Goal: Task Accomplishment & Management: Use online tool/utility

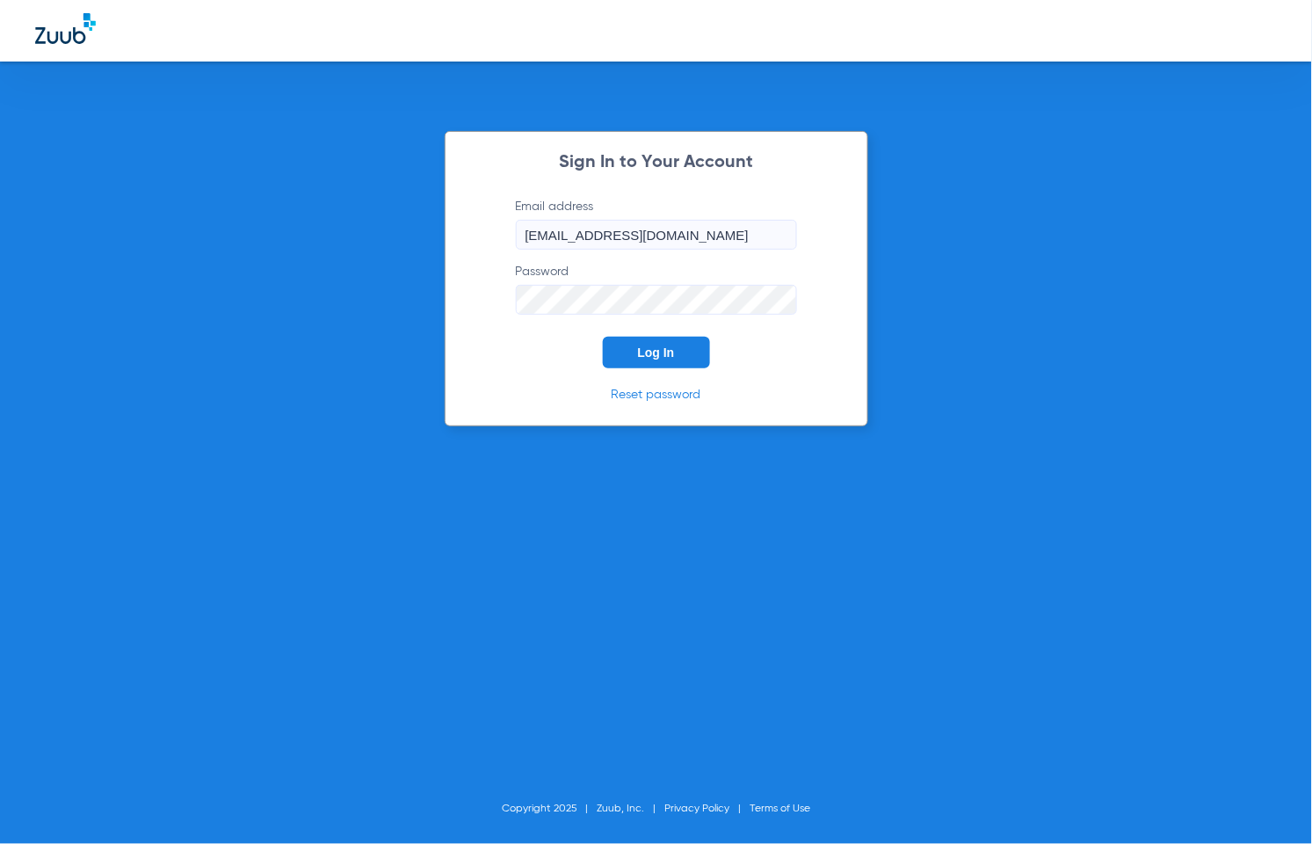
click at [634, 345] on button "Log In" at bounding box center [656, 353] width 107 height 32
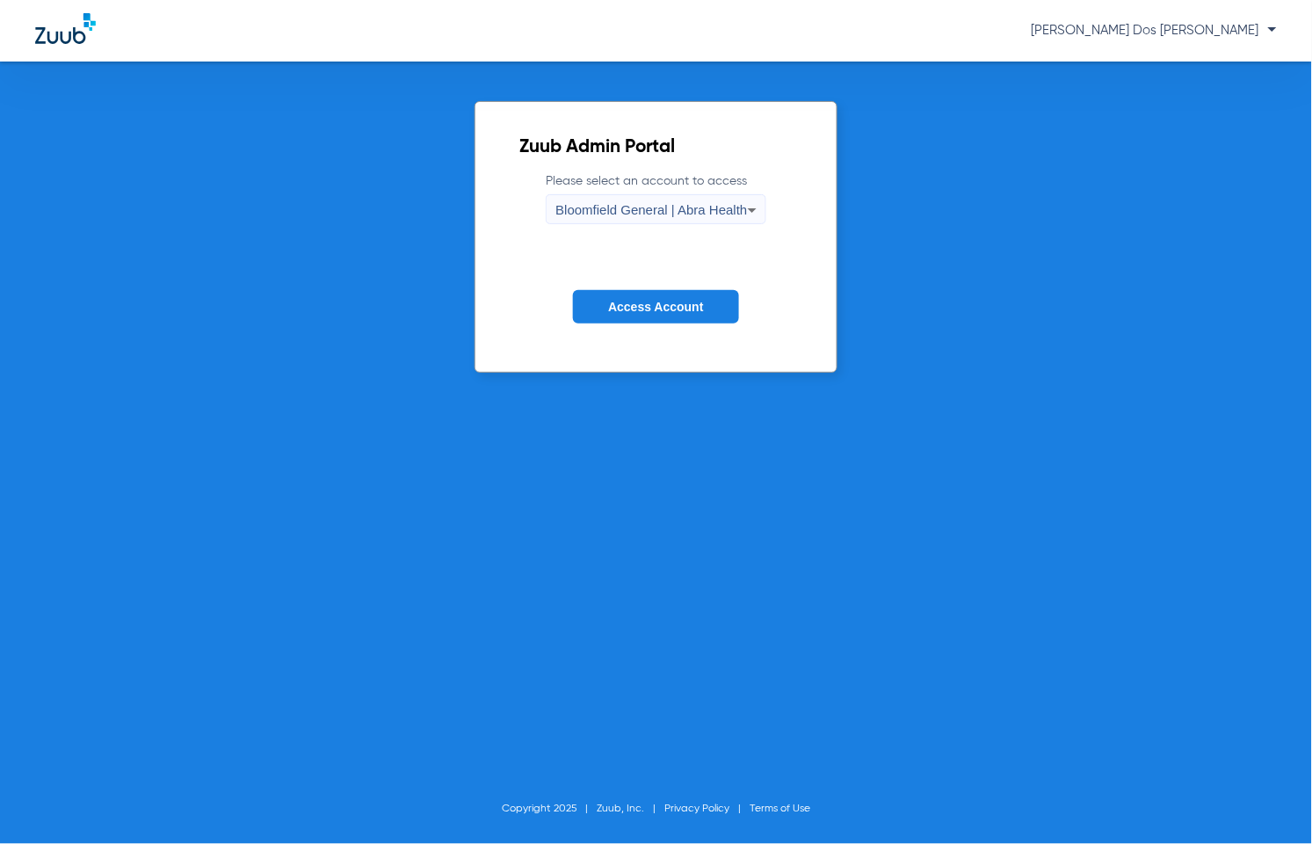
click at [678, 316] on button "Access Account" at bounding box center [655, 307] width 165 height 34
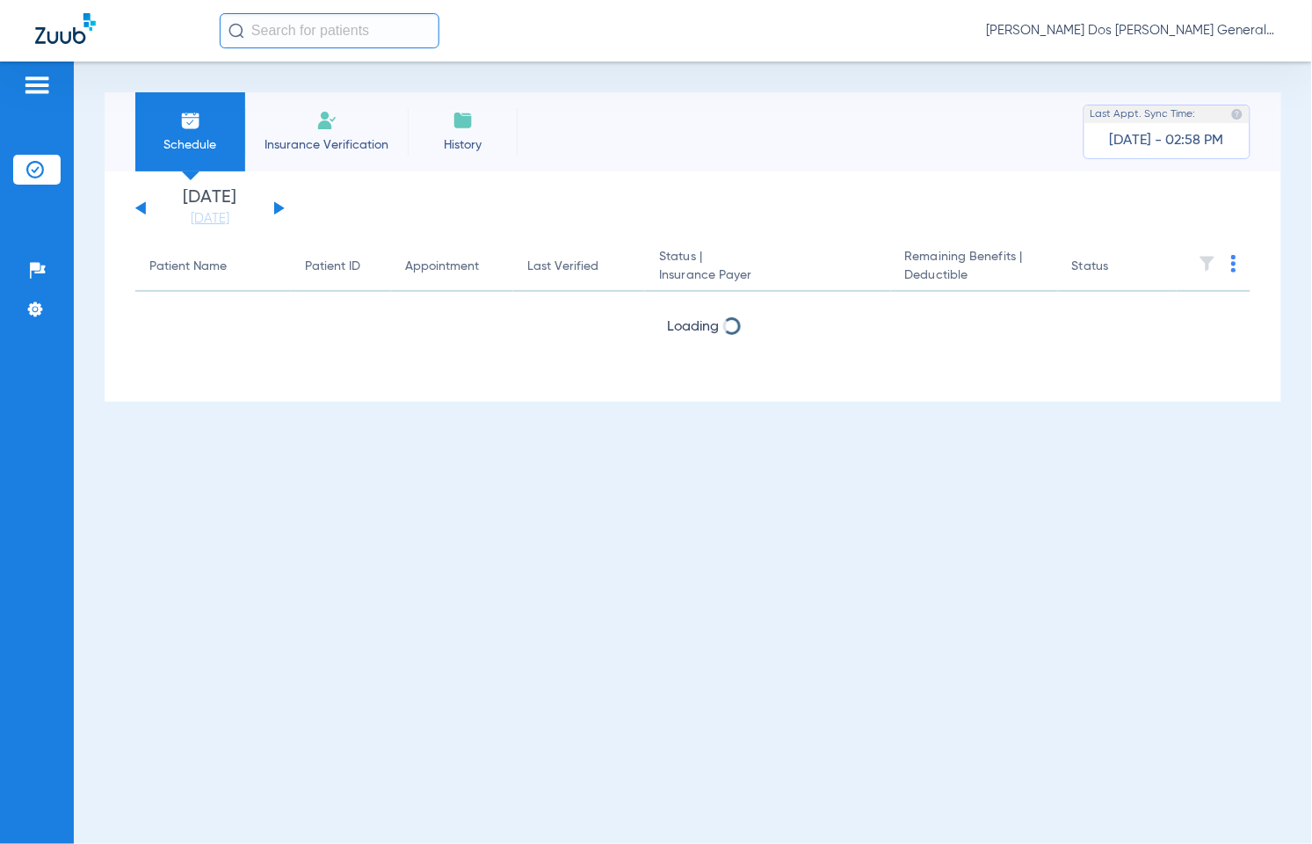
click at [350, 133] on li "Insurance Verification" at bounding box center [326, 131] width 163 height 79
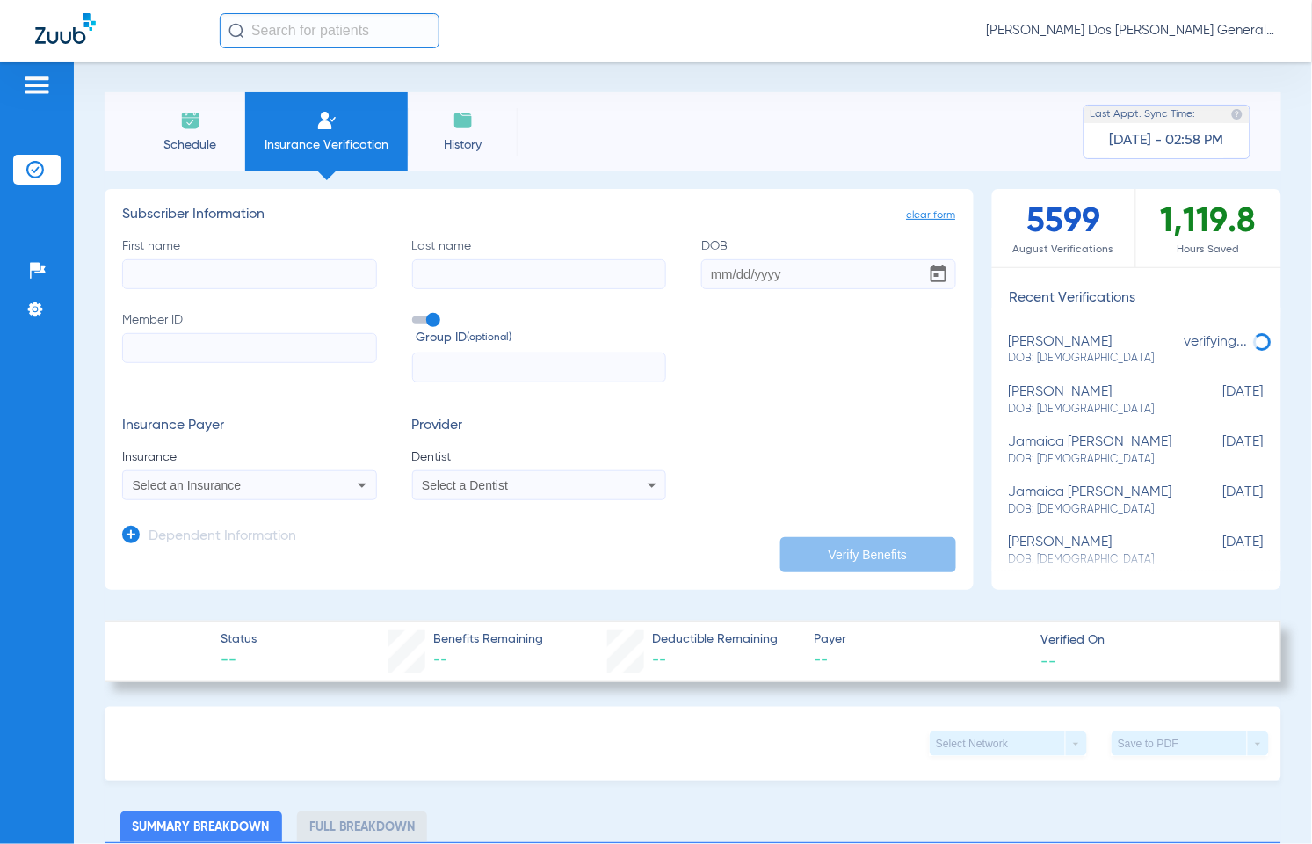
click at [297, 344] on input "Member ID" at bounding box center [249, 348] width 255 height 30
paste input "9631131962"
type input "9631131962"
click at [213, 273] on input "First name" at bounding box center [249, 274] width 255 height 30
type input "franklin"
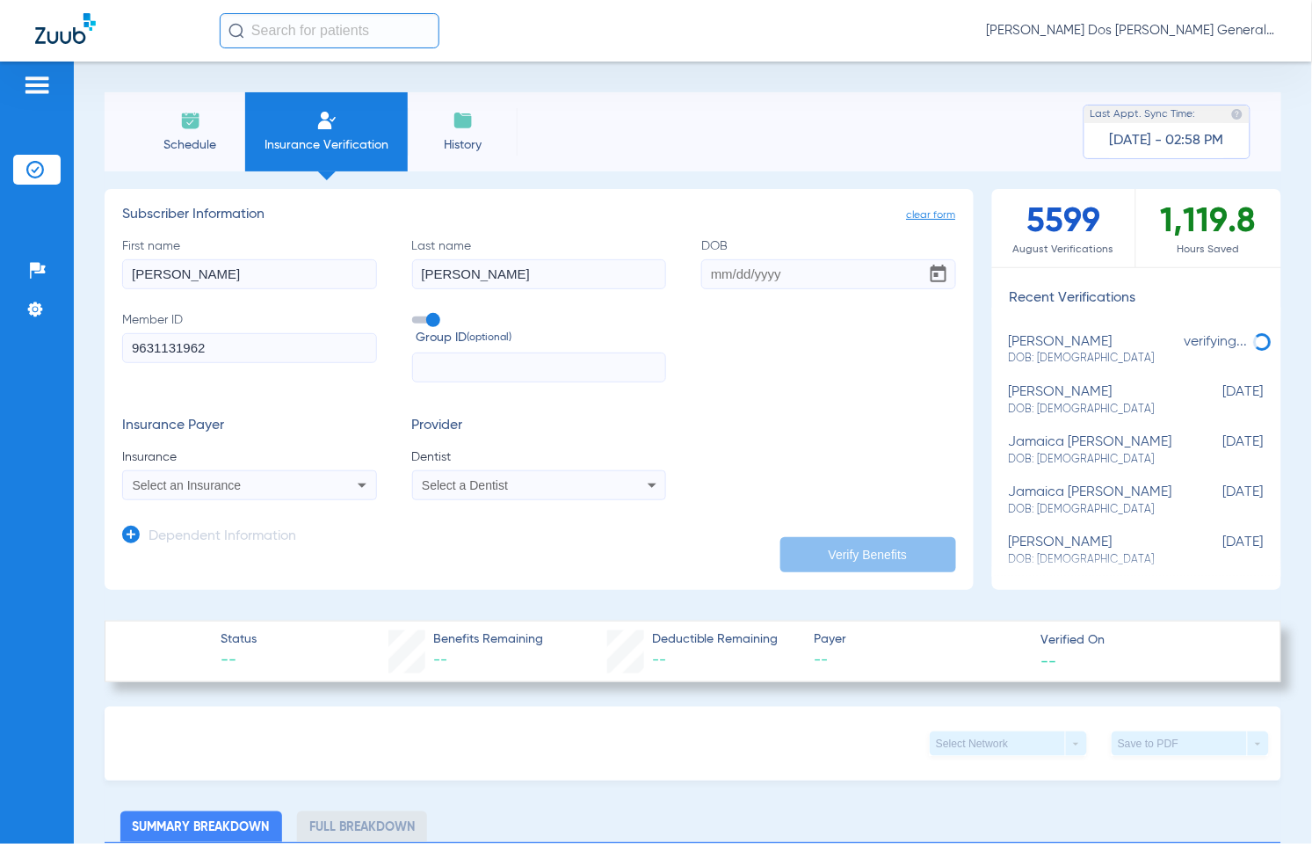
type input "rodriguez"
type input "10/15/1991"
click at [261, 497] on mat-select "Select an Insurance" at bounding box center [249, 485] width 255 height 30
click at [261, 485] on div "Select an Insurance" at bounding box center [226, 485] width 187 height 12
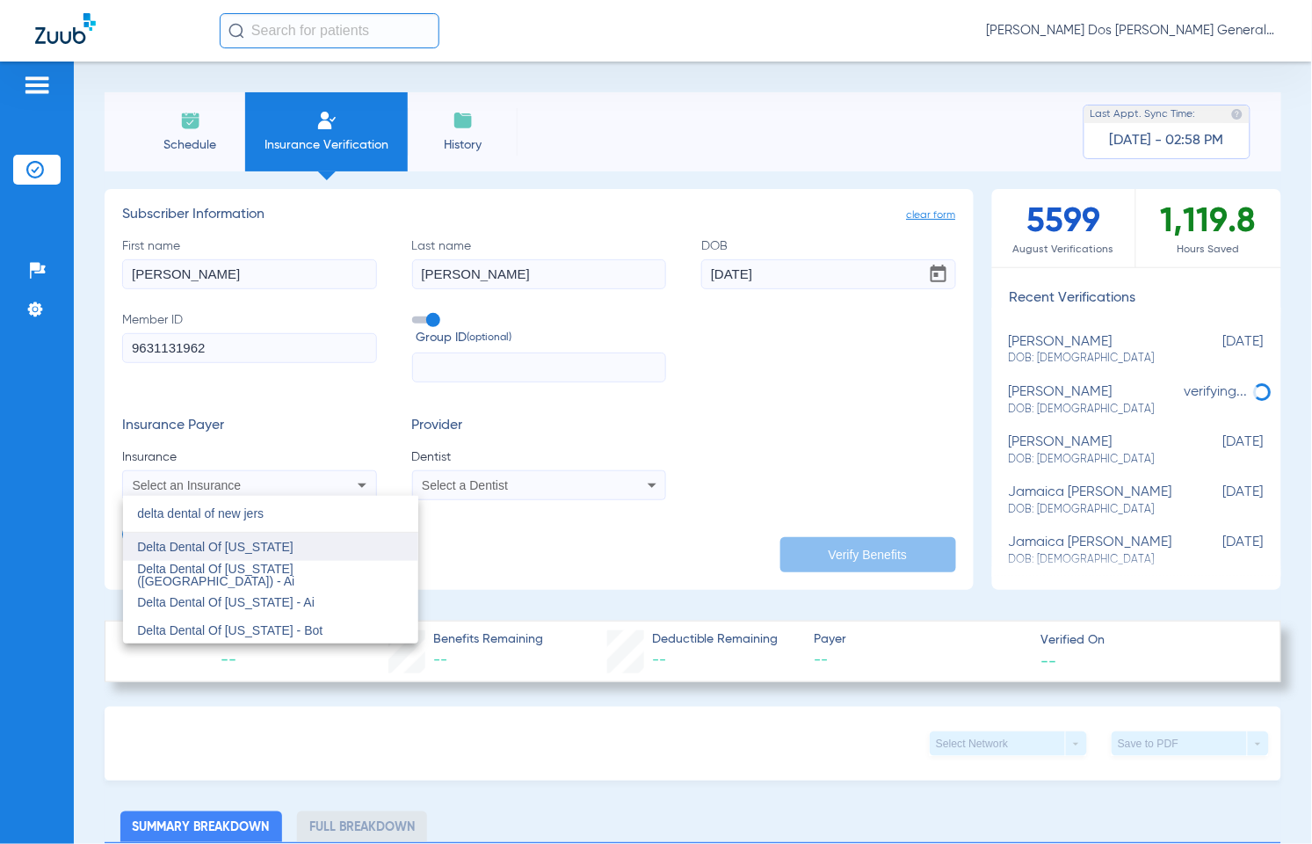
type input "delta dental of new jers"
click at [321, 546] on mat-option "Delta Dental Of [US_STATE]" at bounding box center [270, 547] width 295 height 28
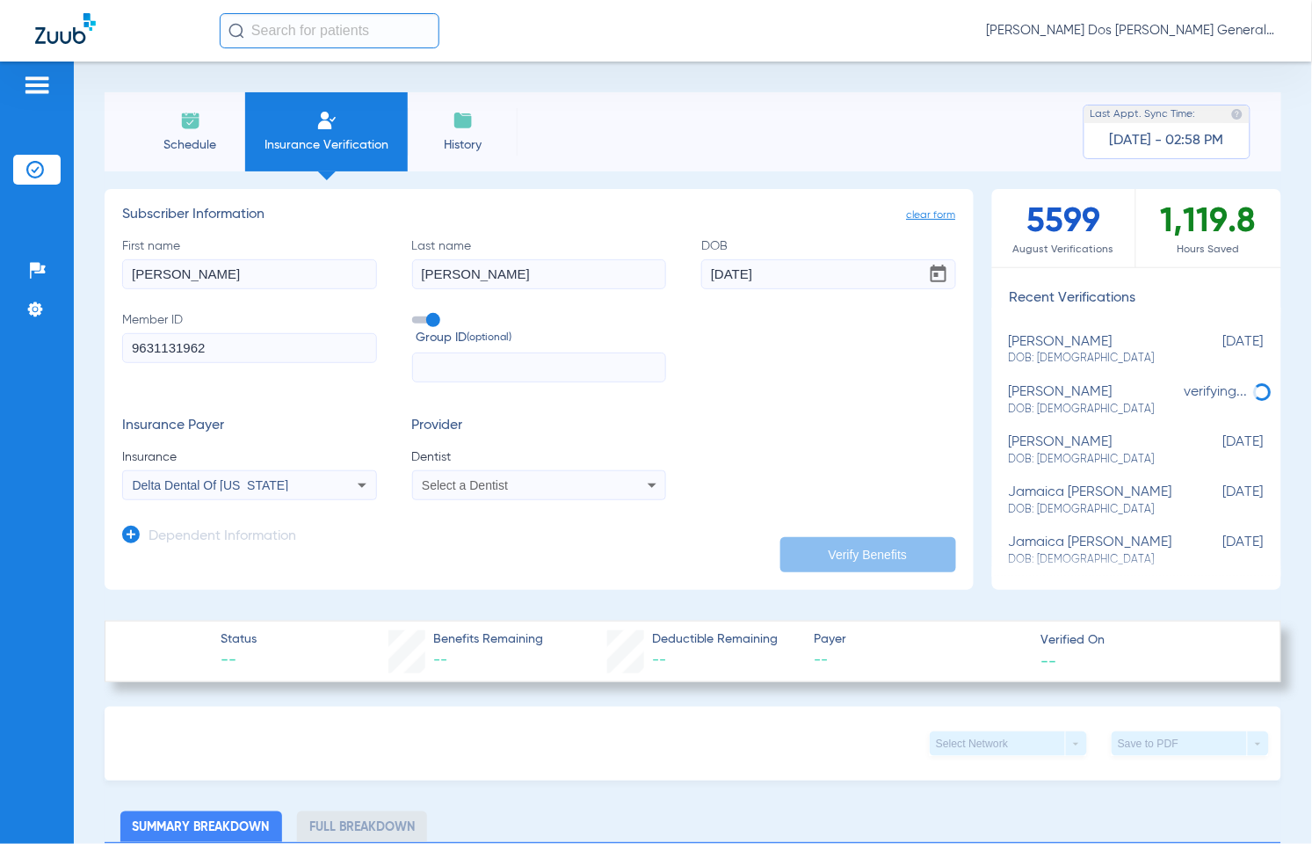
click at [549, 489] on div "Select a Dentist" at bounding box center [515, 485] width 187 height 12
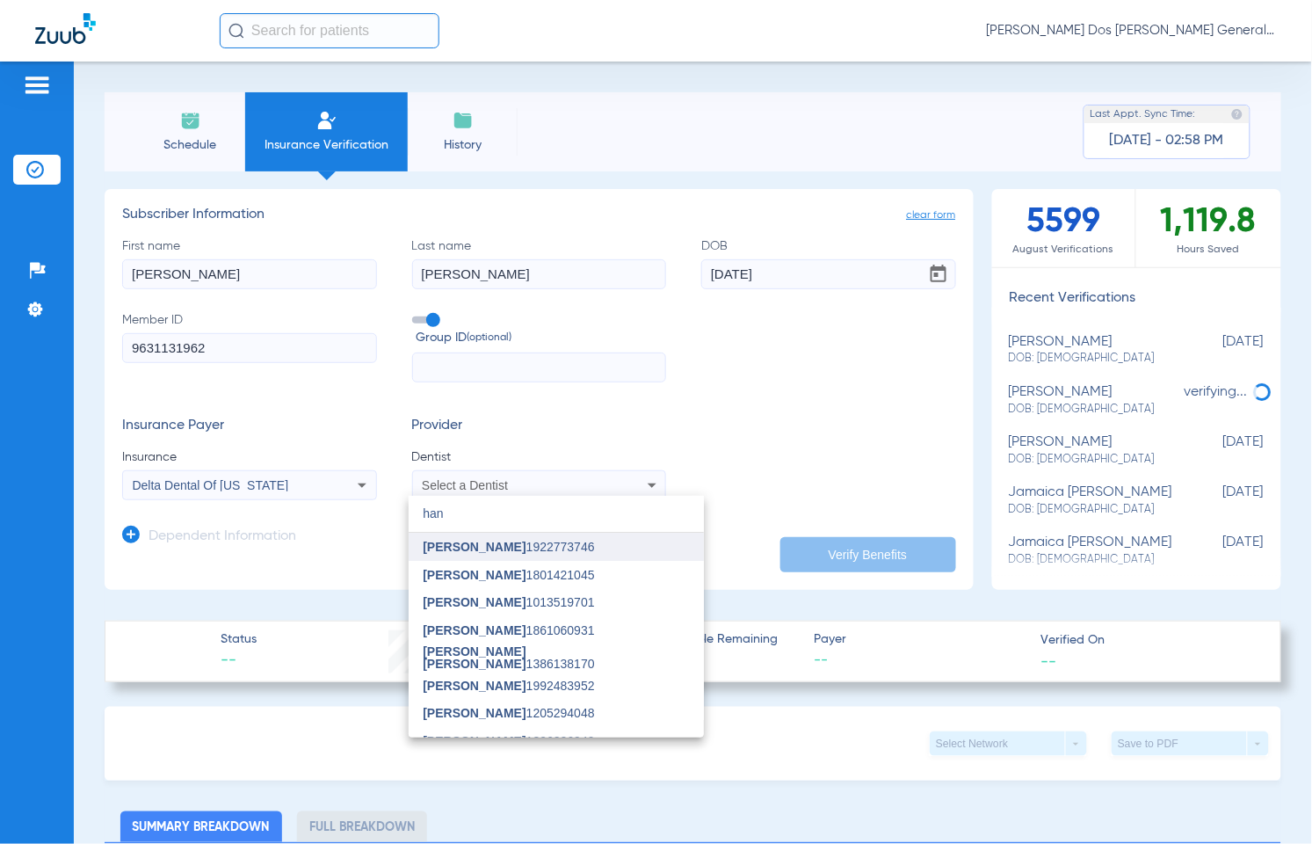
type input "han"
click at [523, 549] on span "[PERSON_NAME] 1922773746" at bounding box center [508, 546] width 171 height 12
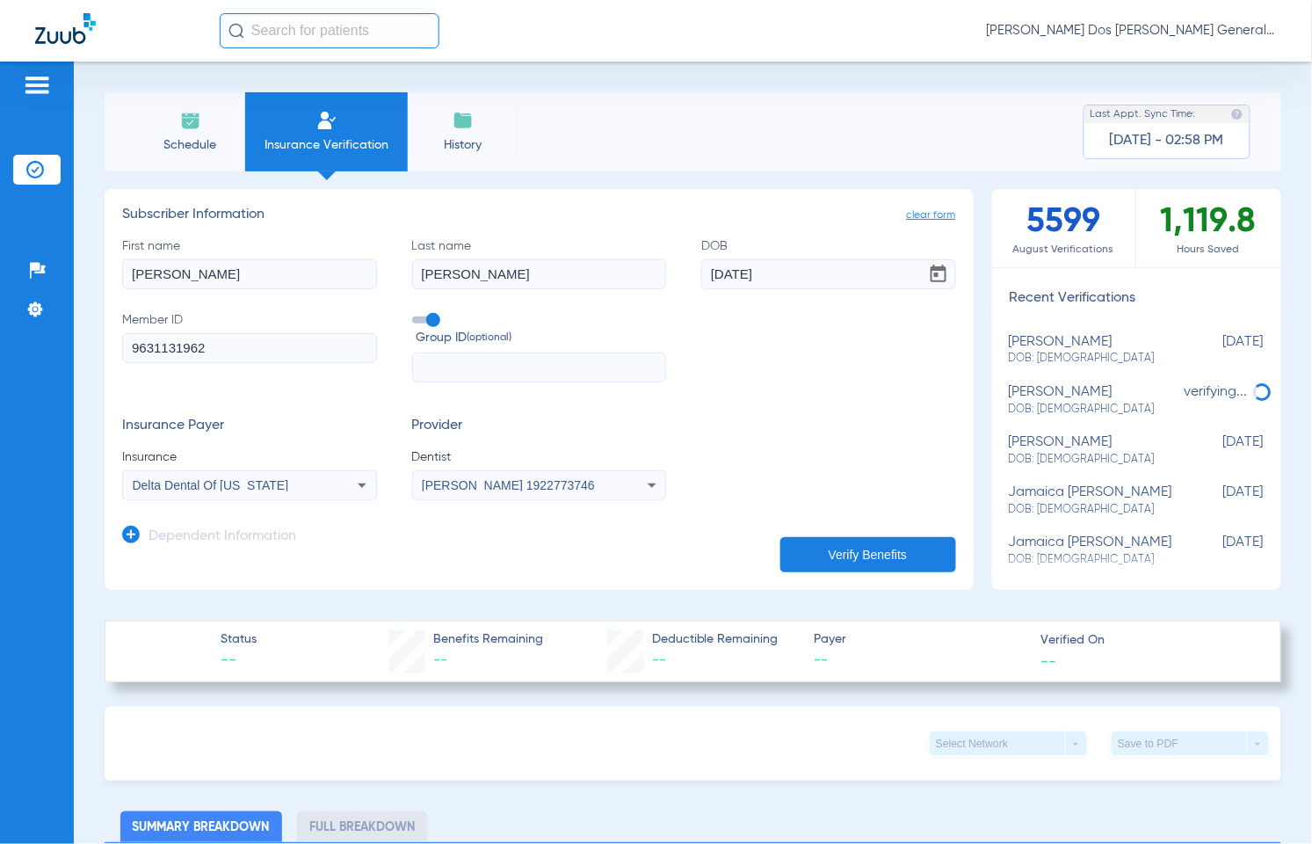
click at [853, 568] on button "Verify Benefits" at bounding box center [868, 554] width 176 height 35
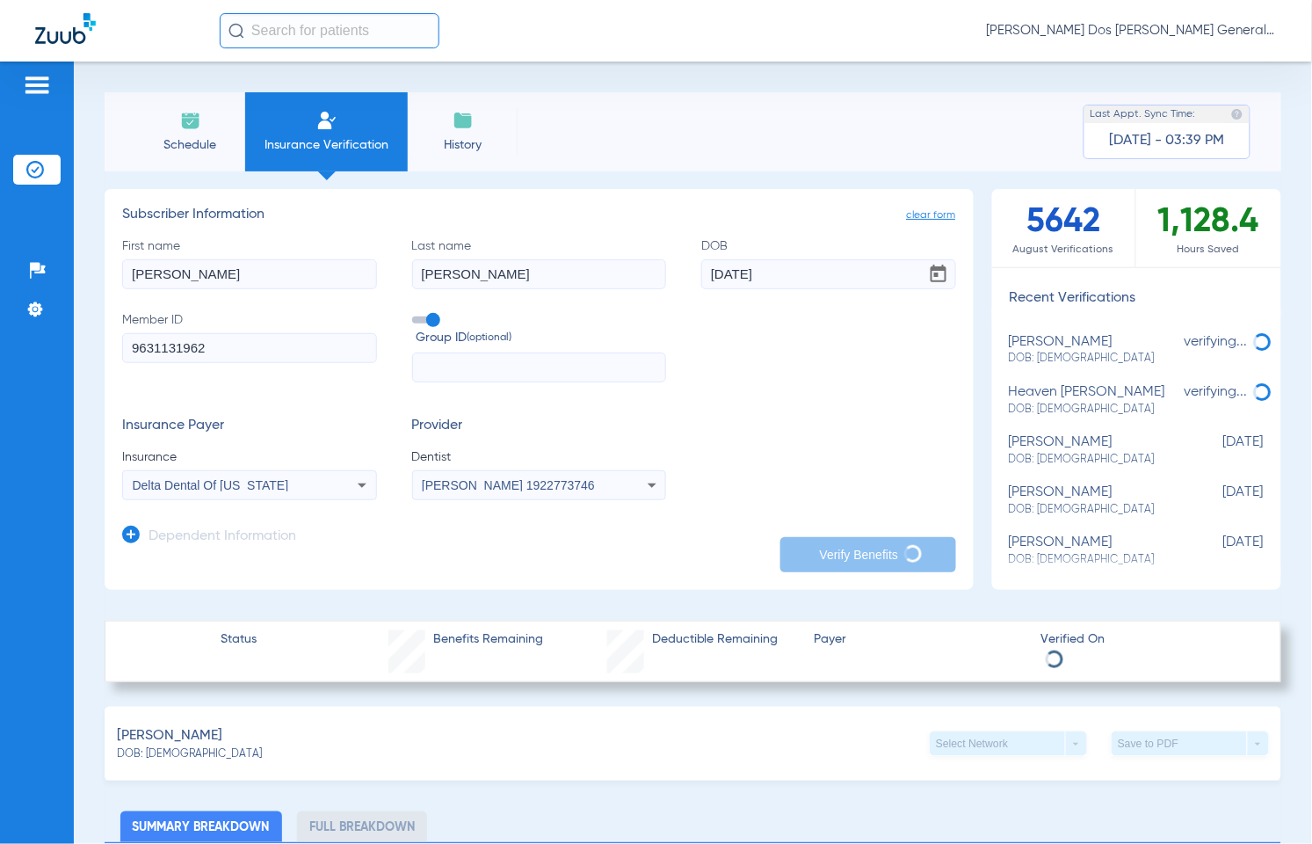
drag, startPoint x: 231, startPoint y: 344, endPoint x: -88, endPoint y: 363, distance: 319.6
click at [0, 363] on html "Anna Dos Santos - Bloomfield General | Abra Health Patients Insurance Verificat…" at bounding box center [656, 422] width 1312 height 844
paste input "U90163463"
type input "U90163463"
drag, startPoint x: 193, startPoint y: 273, endPoint x: 24, endPoint y: 291, distance: 170.5
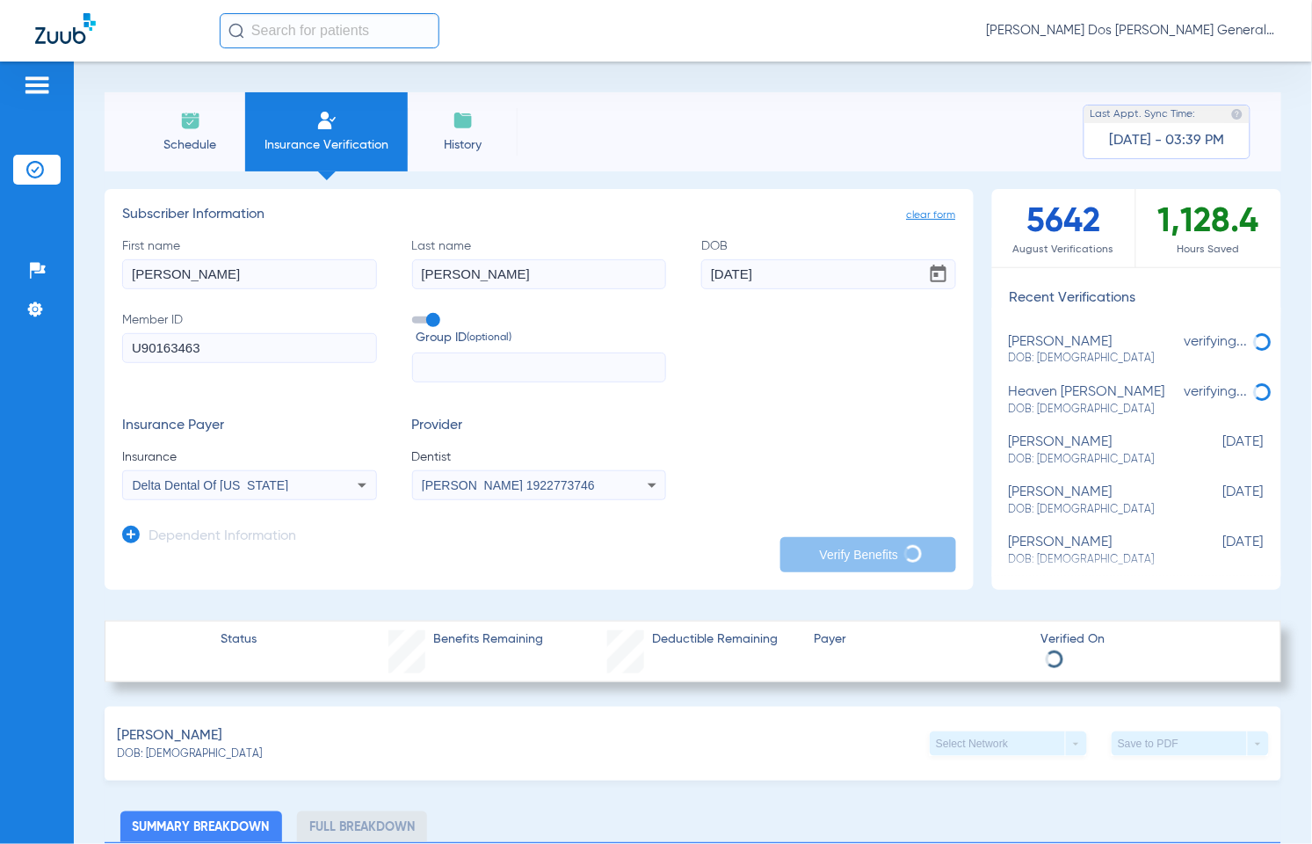
click at [24, 291] on div "Patients Insurance Verification Setup Help Center Settings Schedule Insurance V…" at bounding box center [656, 484] width 1312 height 844
type input "[PERSON_NAME]"
type input "[DATE]"
click at [278, 486] on span "Delta Dental Of [US_STATE]" at bounding box center [211, 485] width 156 height 14
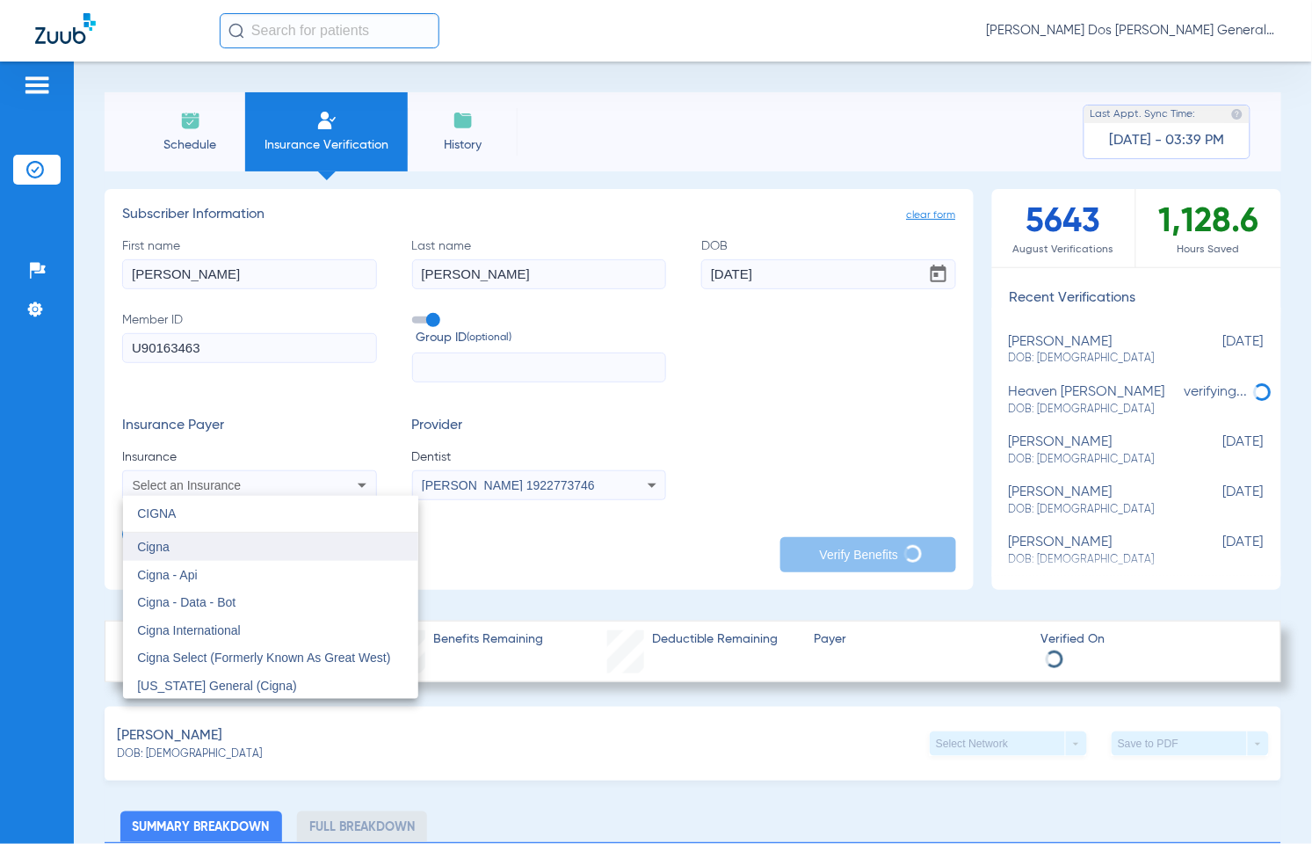
type input "CIGNA"
click at [275, 552] on mat-option "Cigna" at bounding box center [270, 547] width 295 height 28
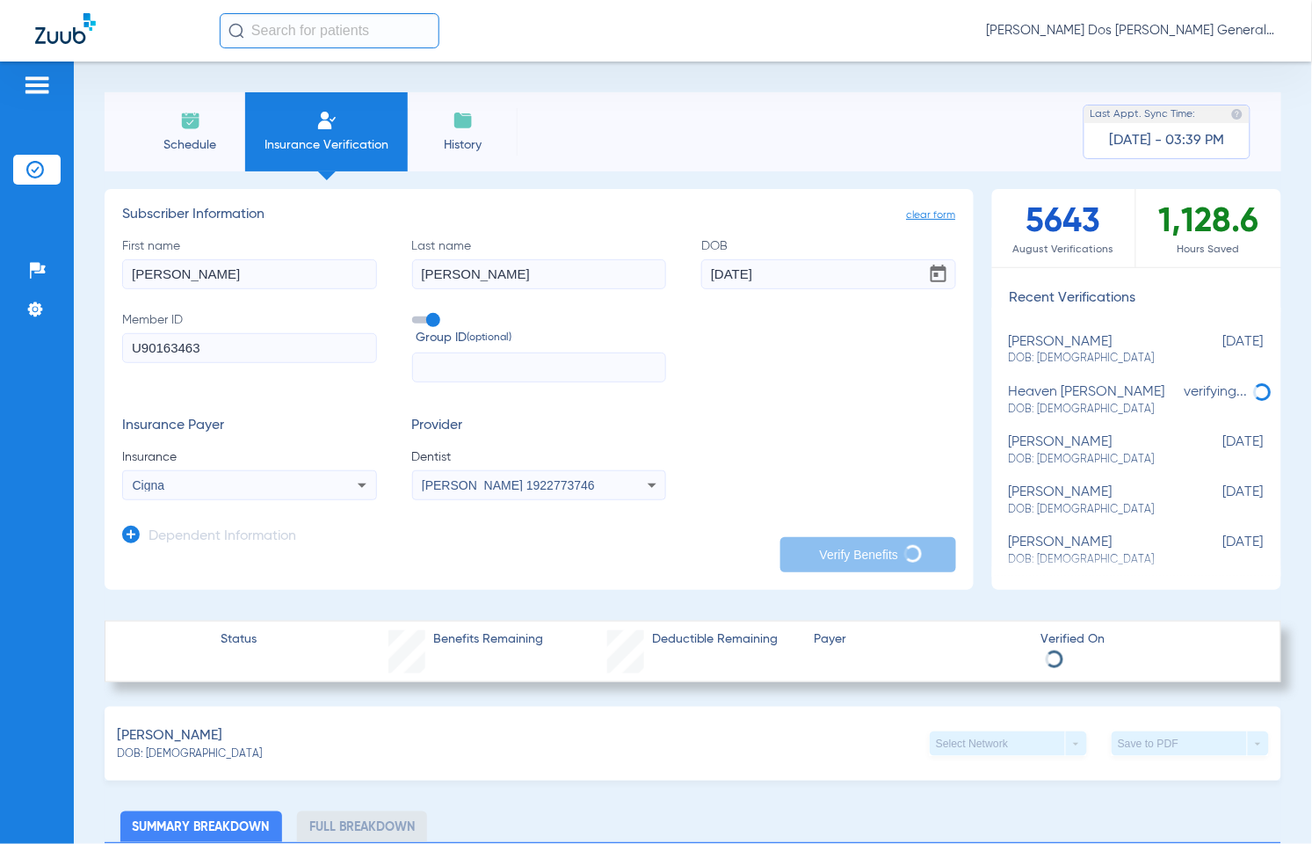
drag, startPoint x: 345, startPoint y: 526, endPoint x: 358, endPoint y: 533, distance: 14.6
click at [347, 538] on app-dependent-form "Dependent Information" at bounding box center [539, 529] width 834 height 59
type input "franklin"
type input "rodriguez"
type input "10/15/1991"
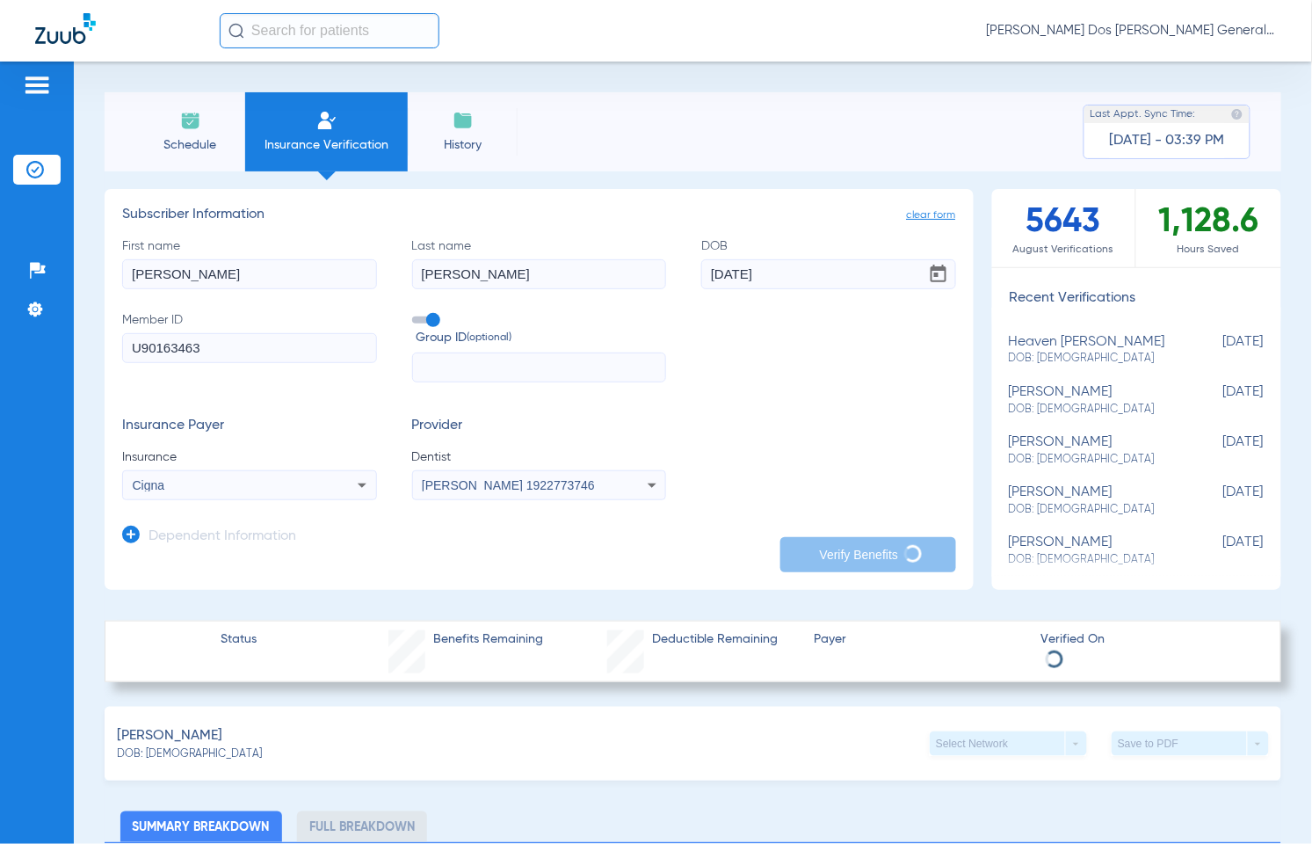
type input "9631131962"
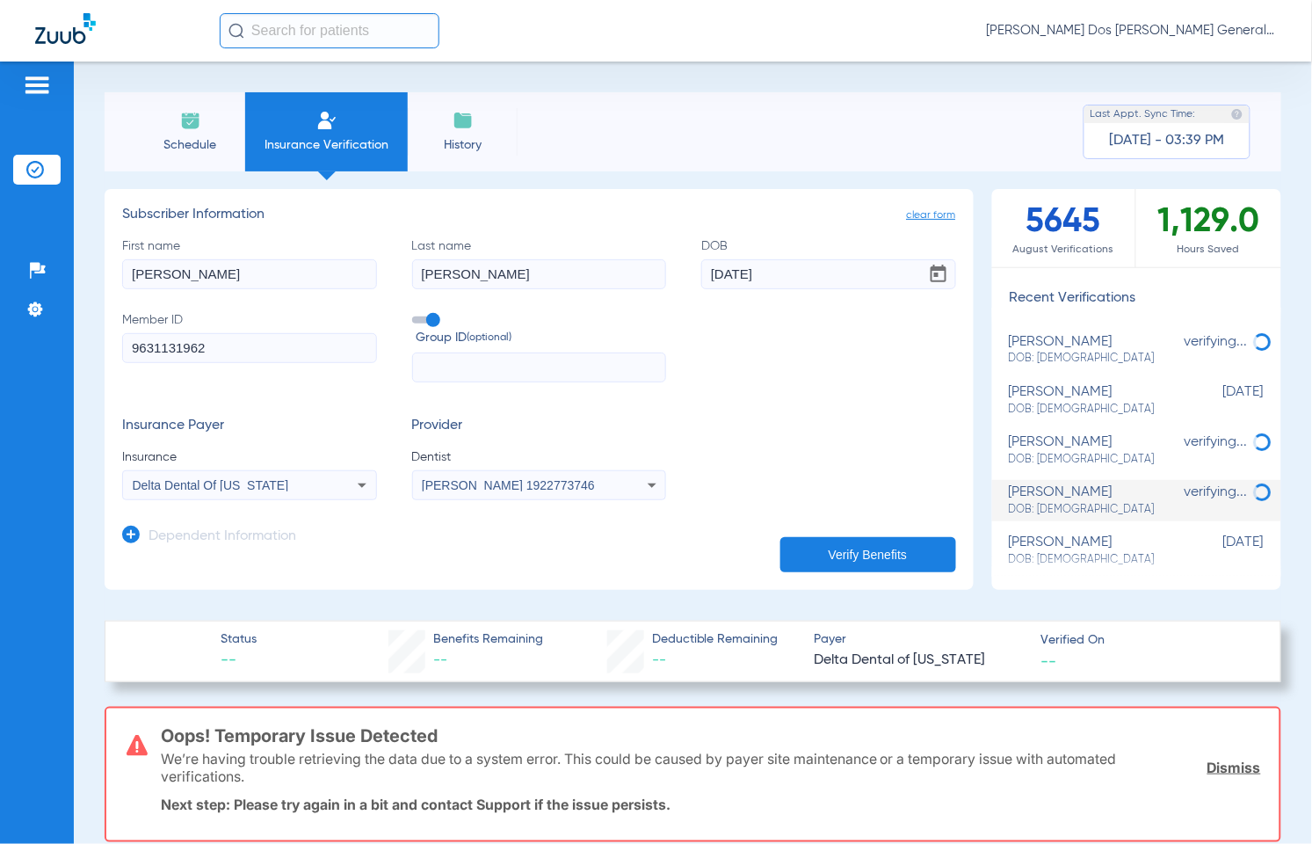
click at [862, 551] on button "Verify Benefits" at bounding box center [868, 554] width 176 height 35
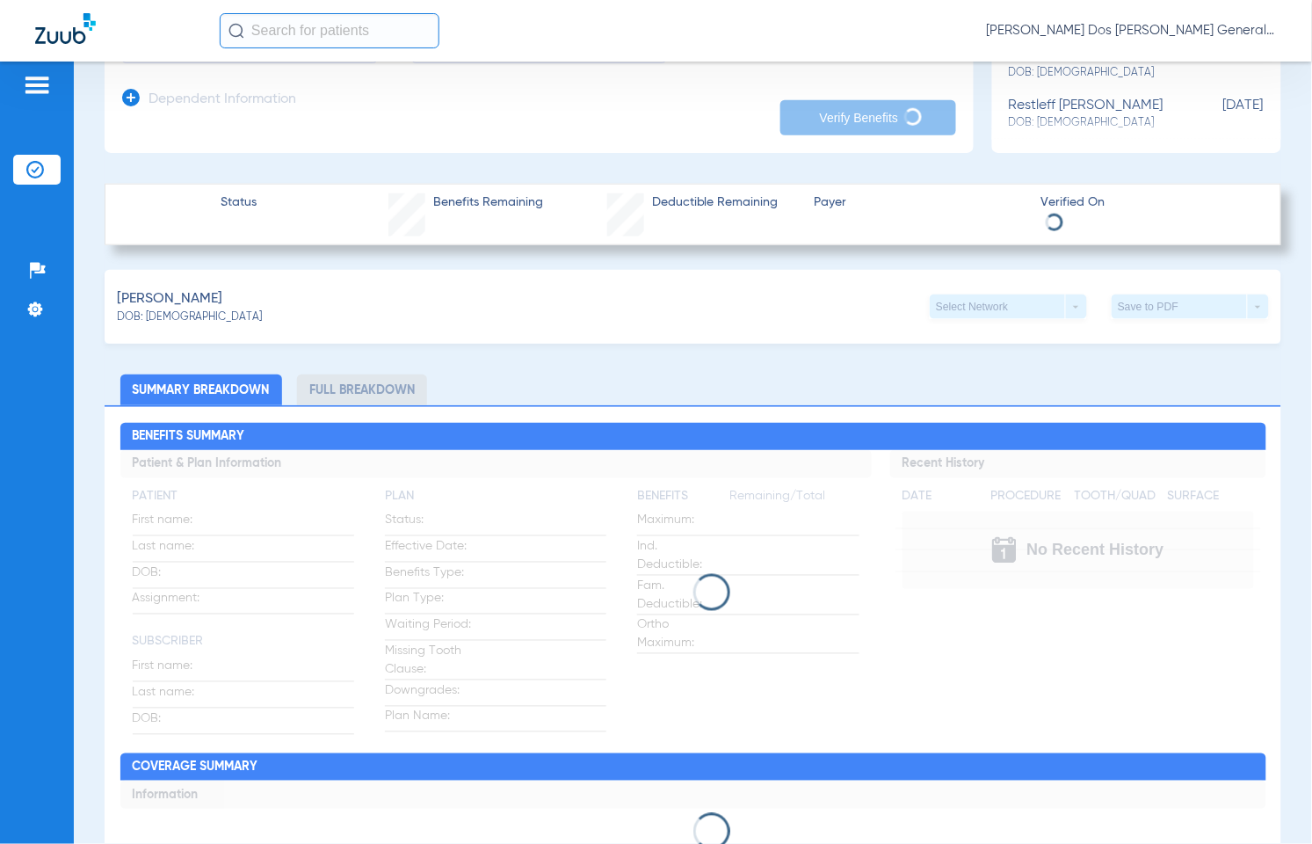
scroll to position [439, 0]
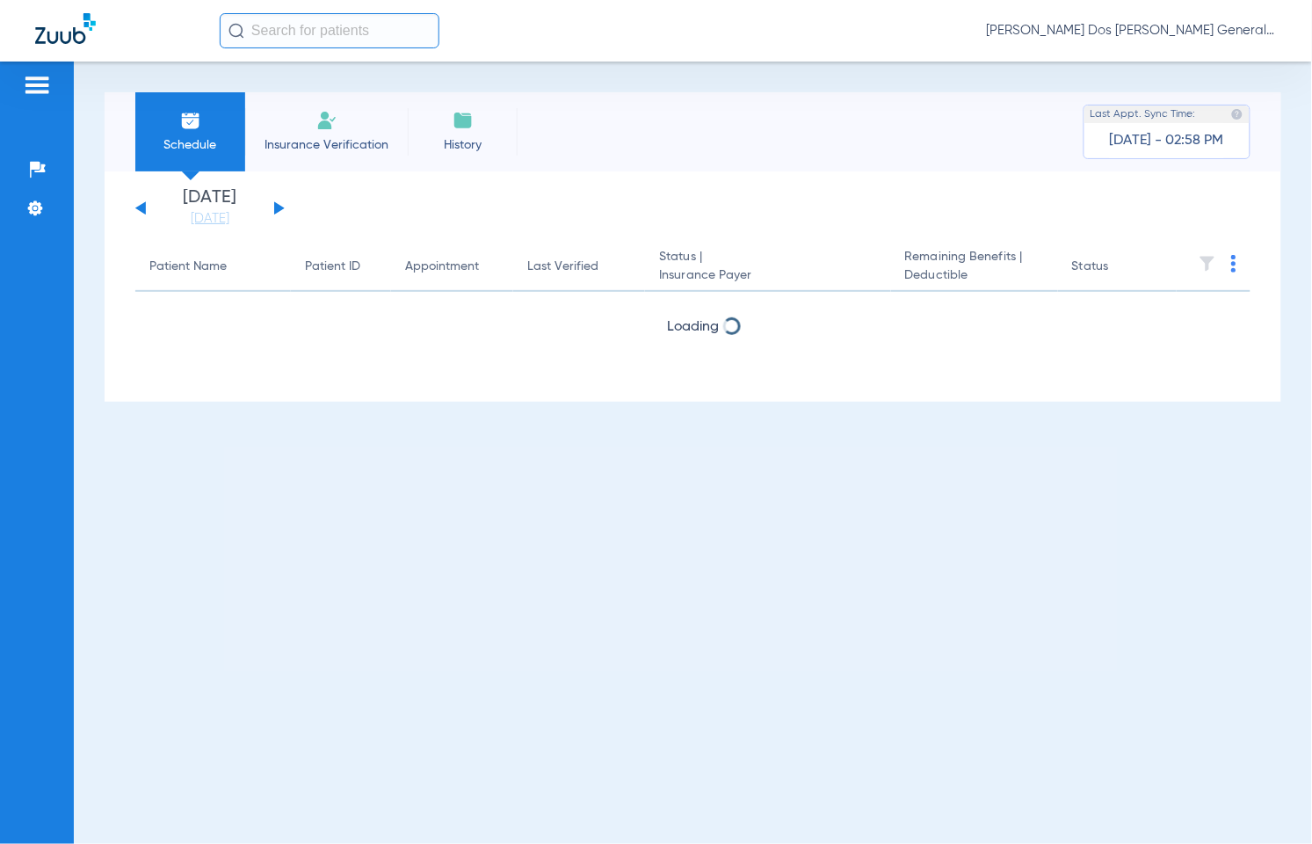
click at [349, 149] on span "Insurance Verification" at bounding box center [326, 145] width 136 height 18
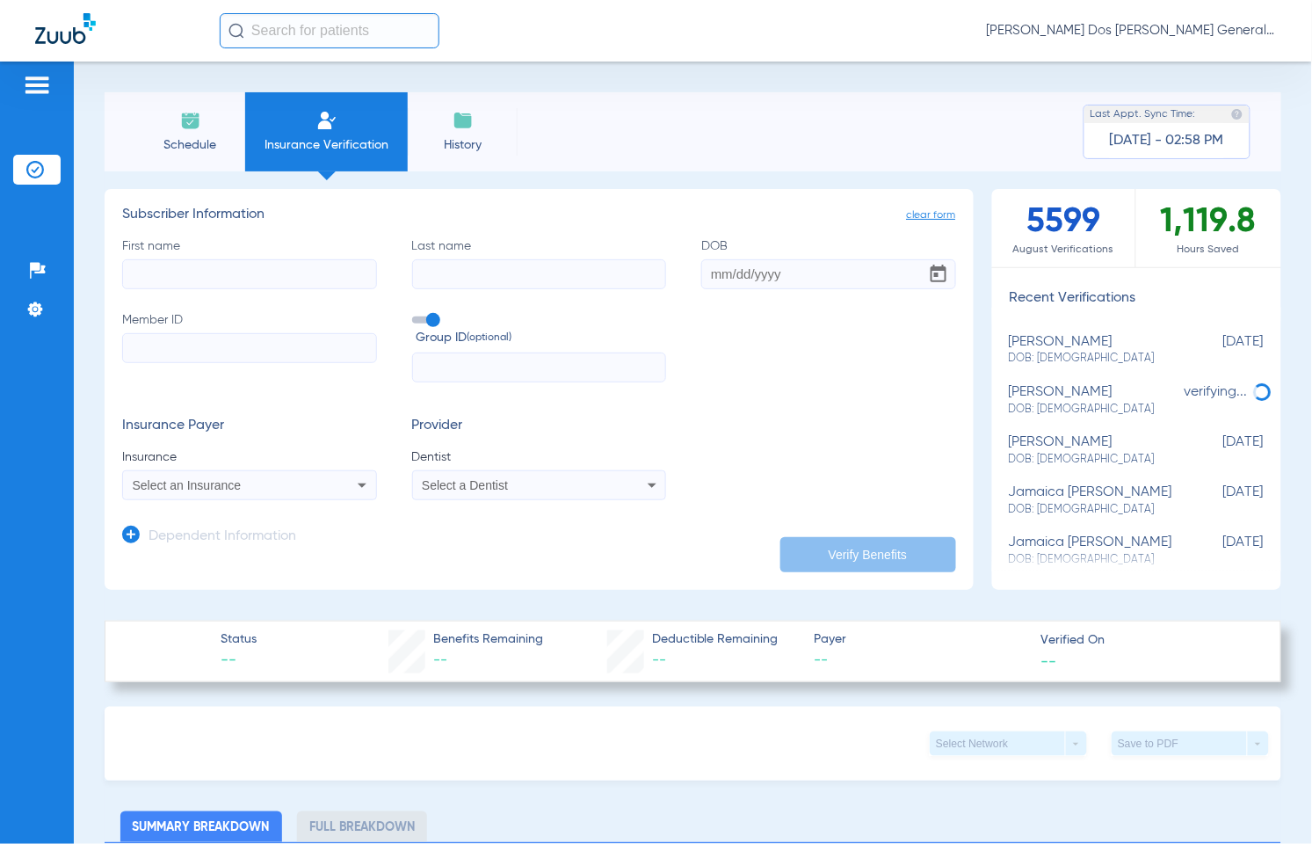
click at [229, 344] on input "Member ID" at bounding box center [249, 348] width 255 height 30
paste input "4460536432"
type input "4460536432"
click at [195, 272] on input "First name" at bounding box center [249, 274] width 255 height 30
type input "emily"
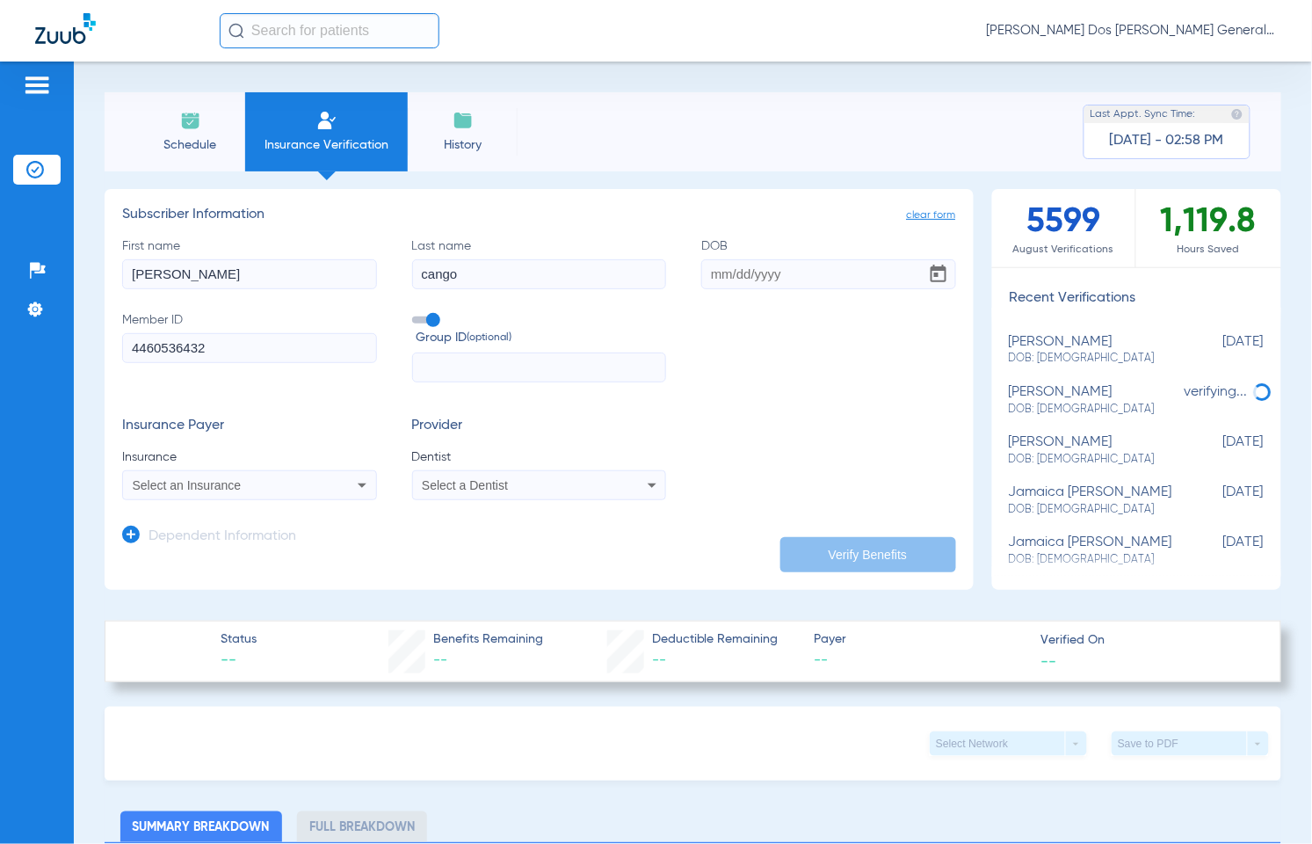
type input "cango"
type input "02/27/1996"
click at [237, 477] on div "Select an Insurance" at bounding box center [249, 485] width 253 height 21
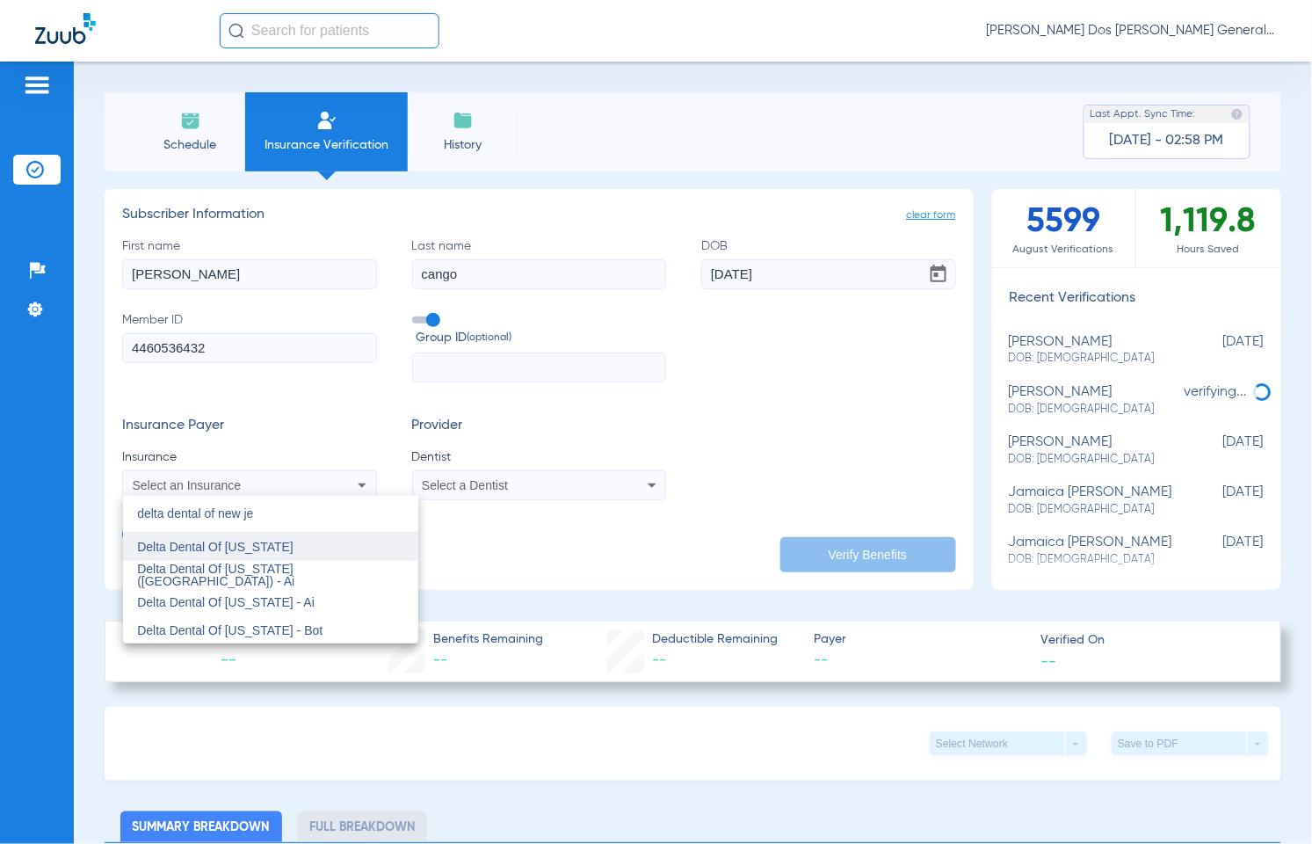
type input "delta dental of new je"
click at [281, 551] on span "Delta Dental Of [US_STATE]" at bounding box center [215, 547] width 156 height 14
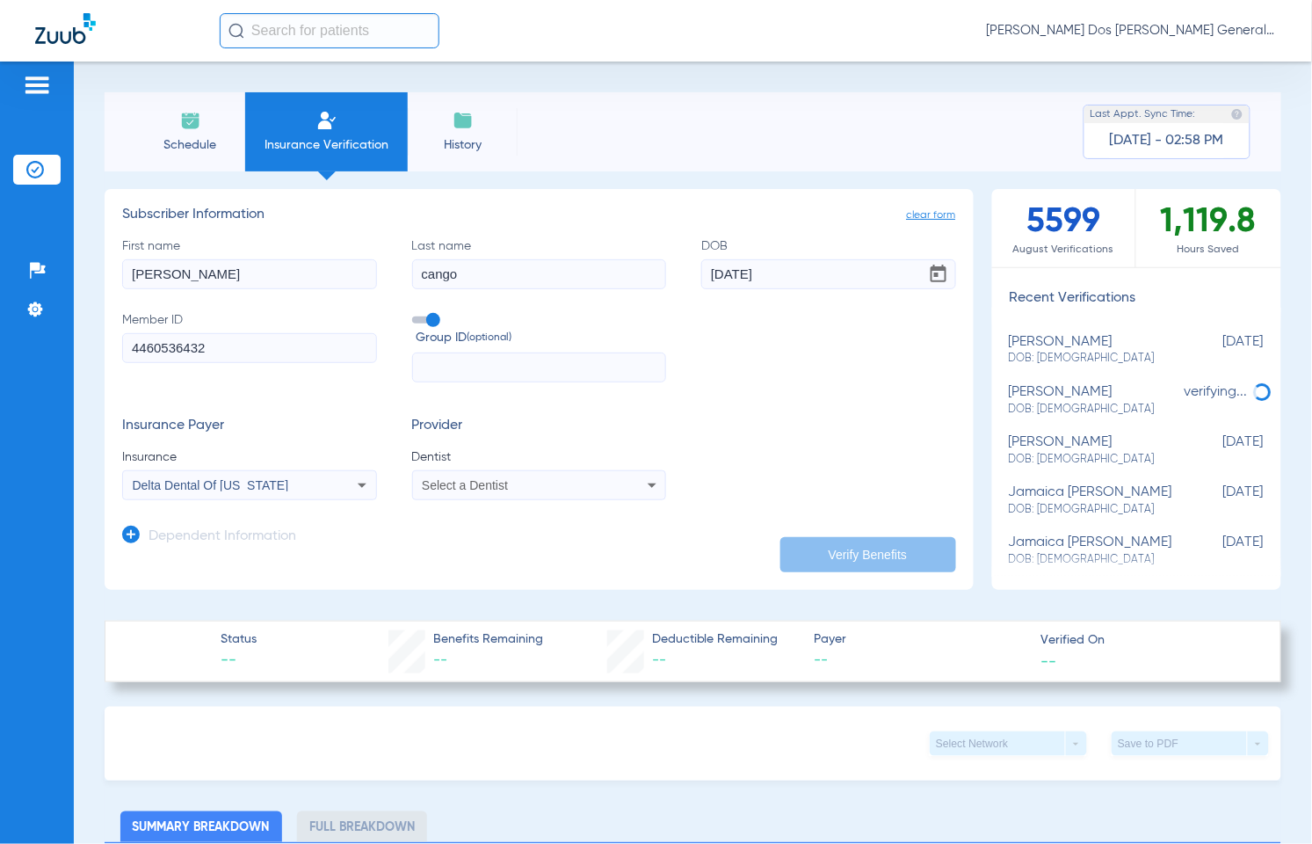
click at [458, 485] on span "Select a Dentist" at bounding box center [465, 485] width 86 height 14
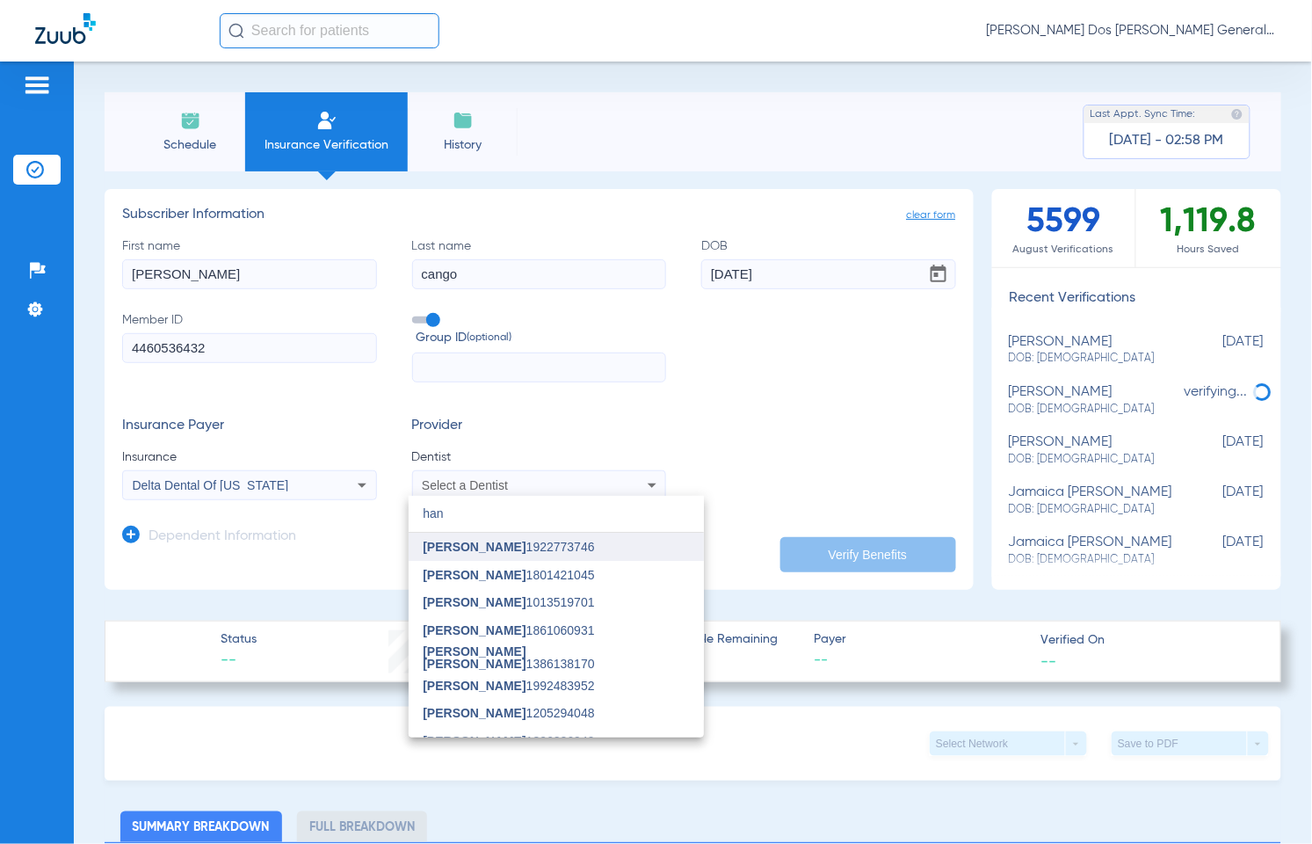
type input "han"
click at [468, 541] on span "[PERSON_NAME]" at bounding box center [474, 547] width 103 height 14
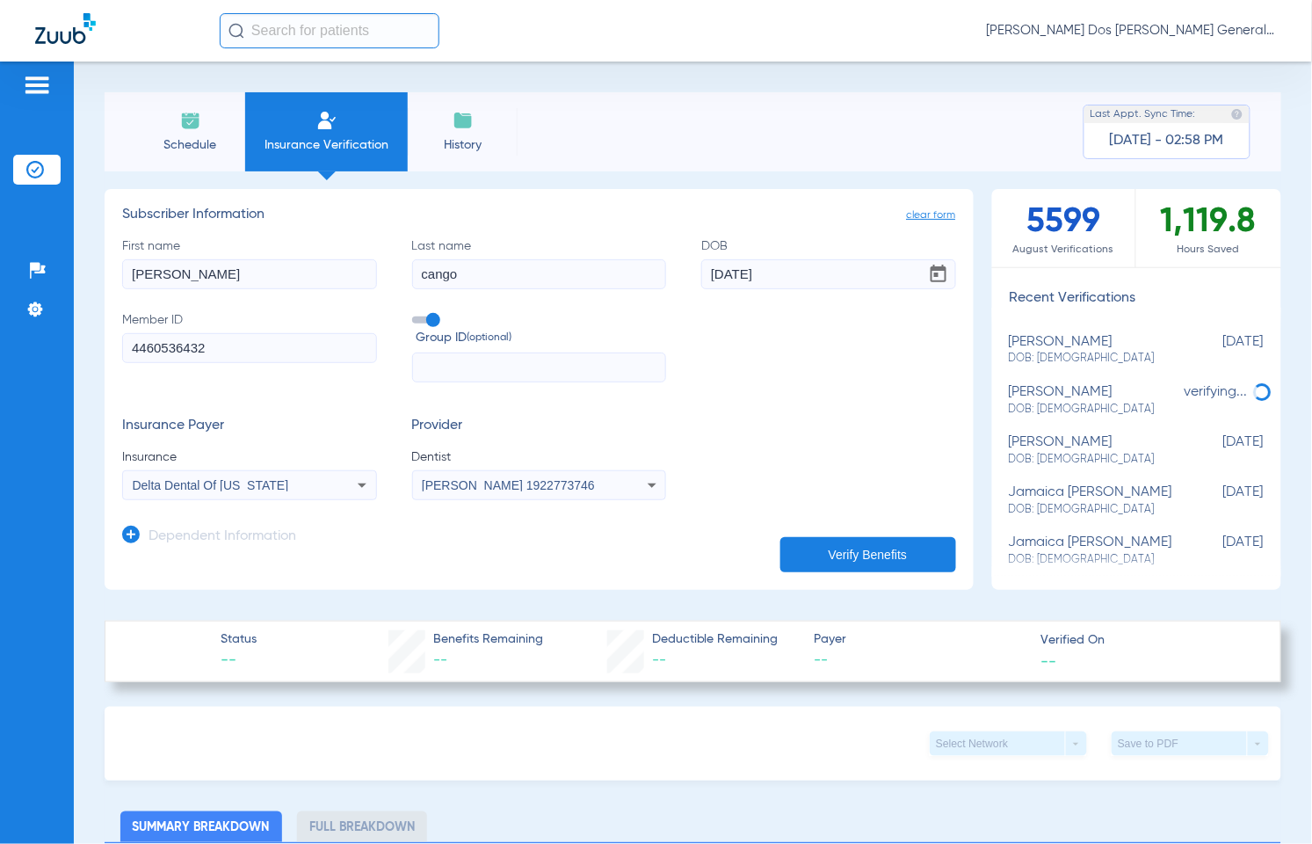
click at [849, 537] on button "Verify Benefits" at bounding box center [868, 554] width 176 height 35
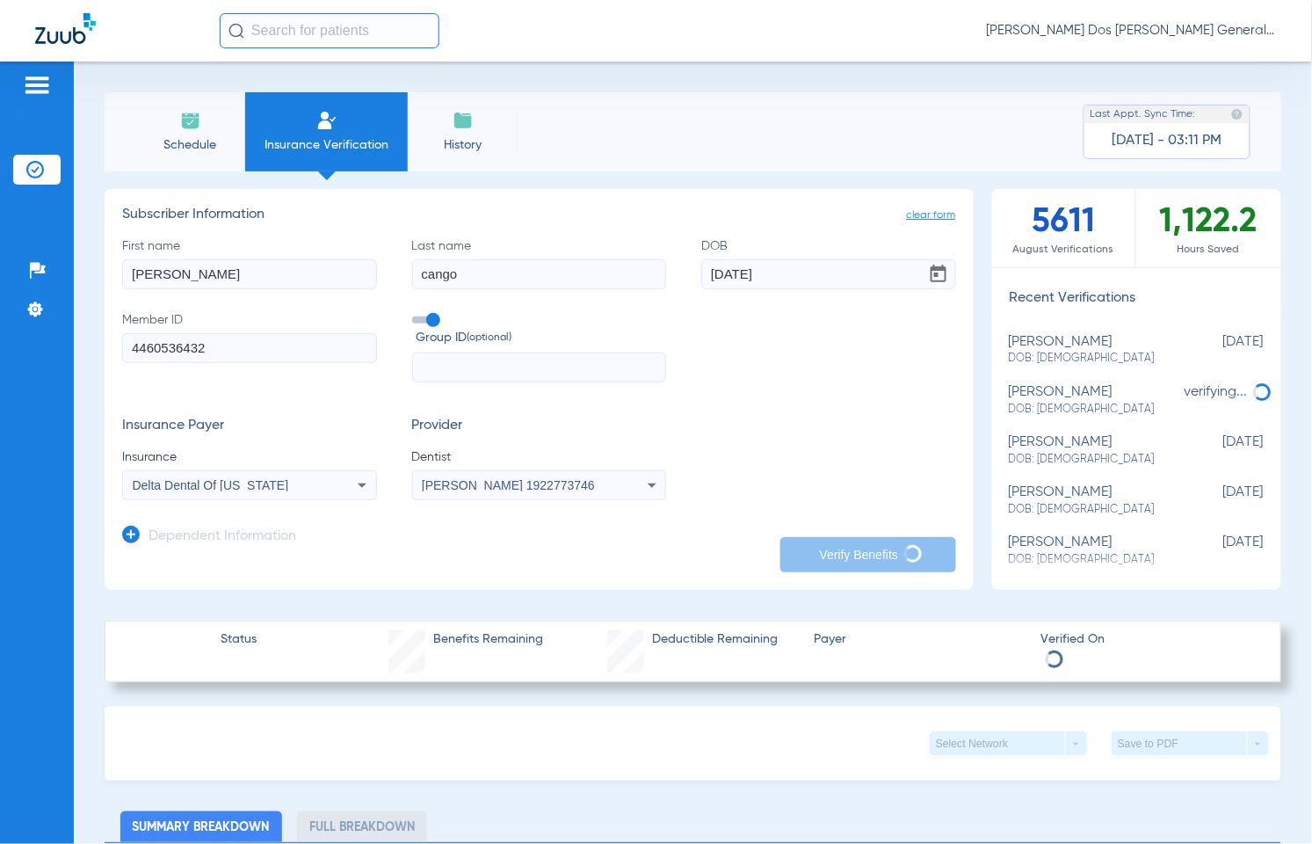
type input "emily"
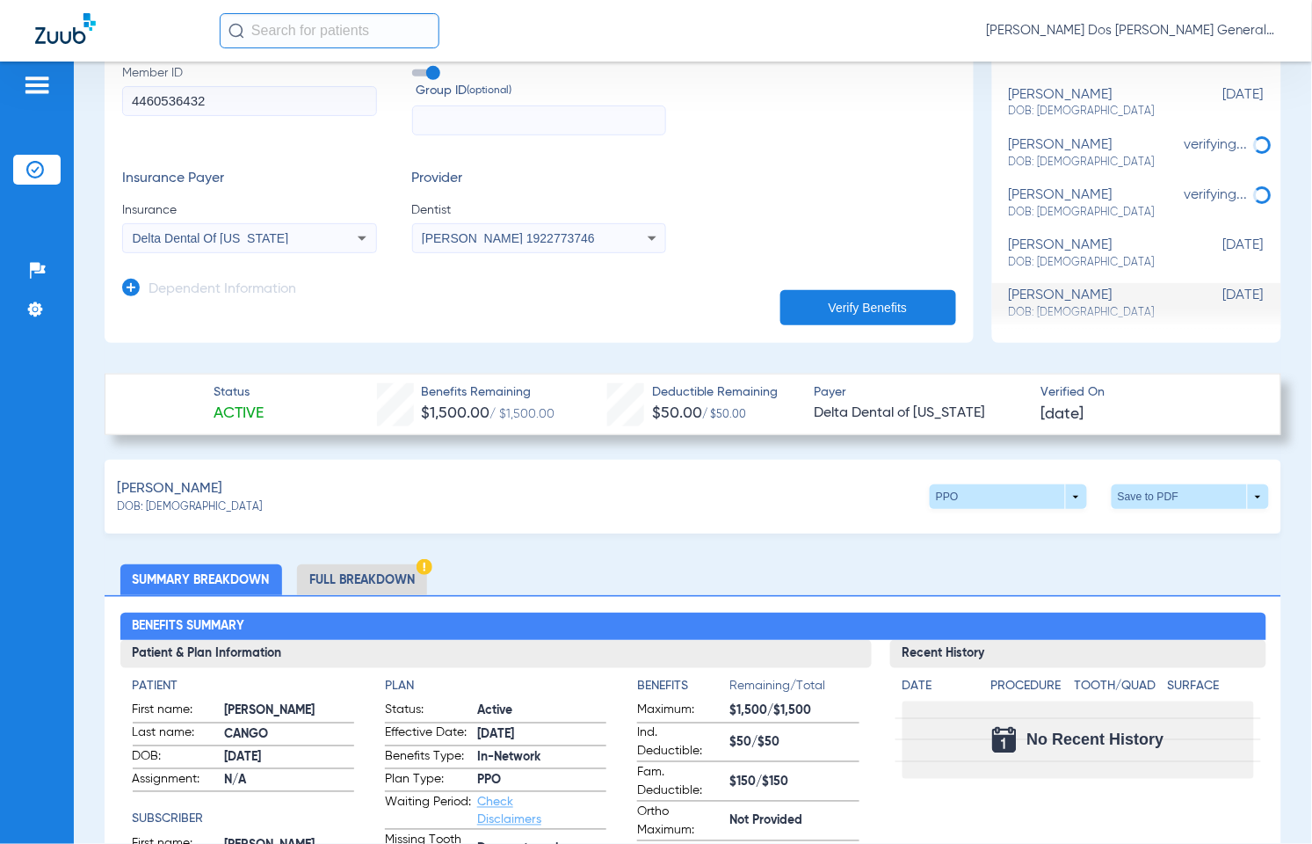
scroll to position [330, 0]
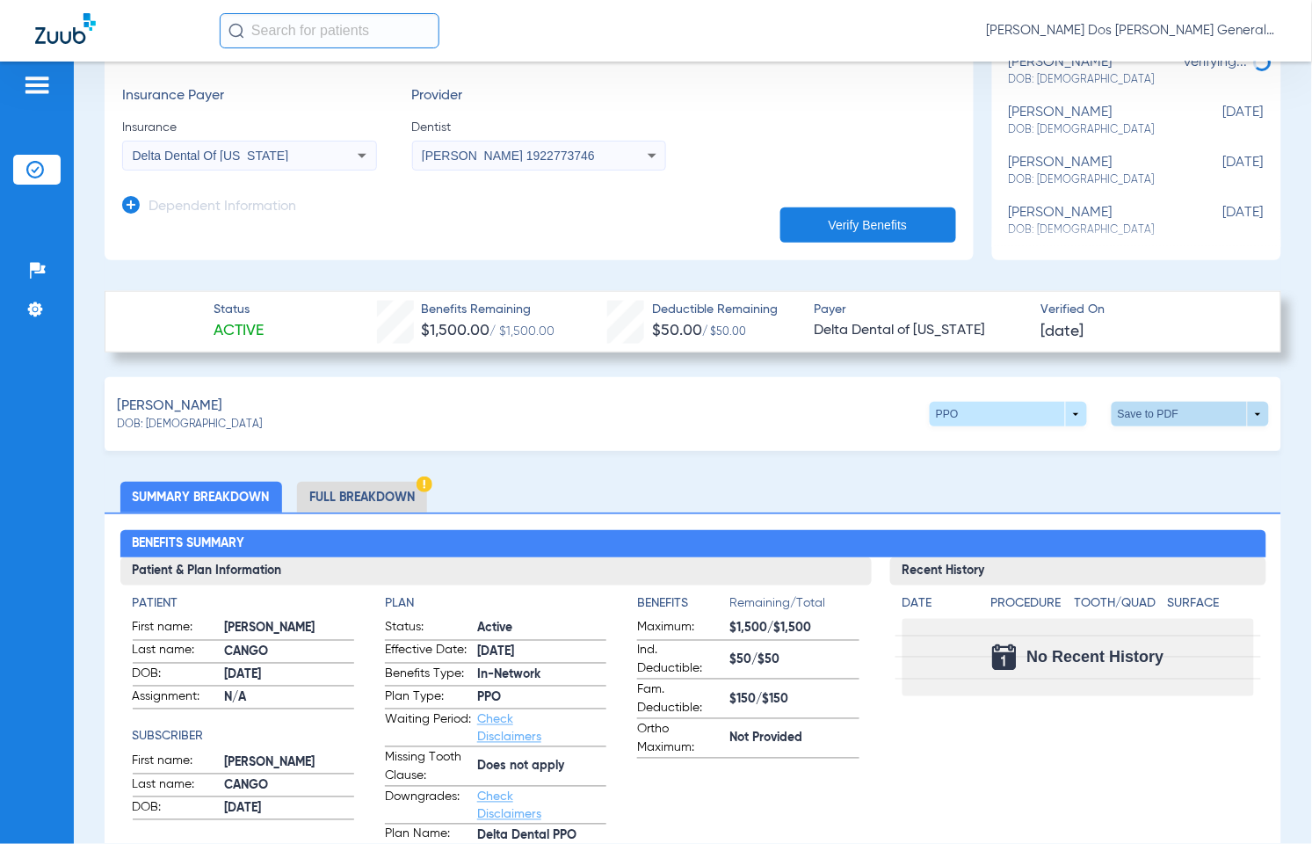
click at [1170, 411] on span at bounding box center [1191, 414] width 42 height 42
click at [1046, 444] on span "Save to PDF" at bounding box center [1042, 447] width 69 height 12
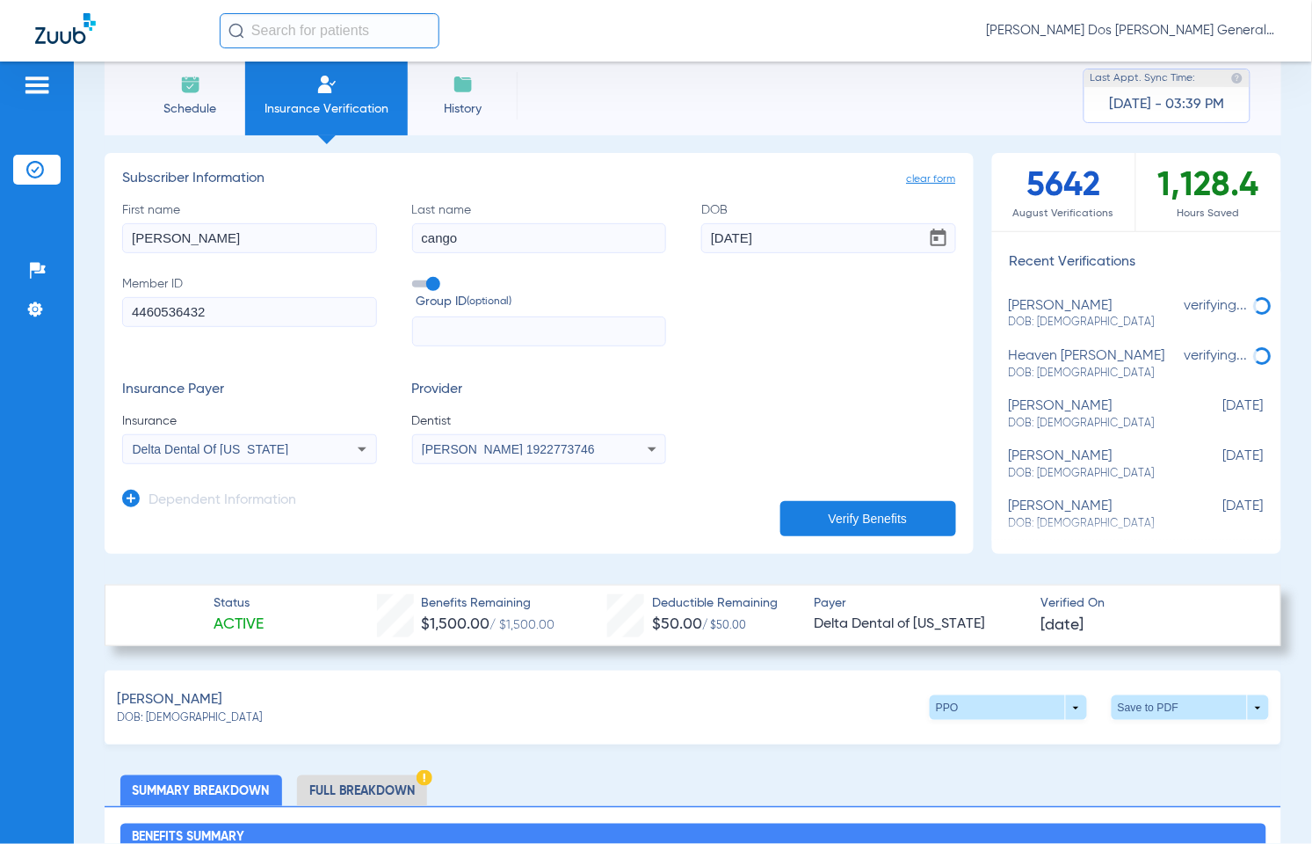
scroll to position [0, 0]
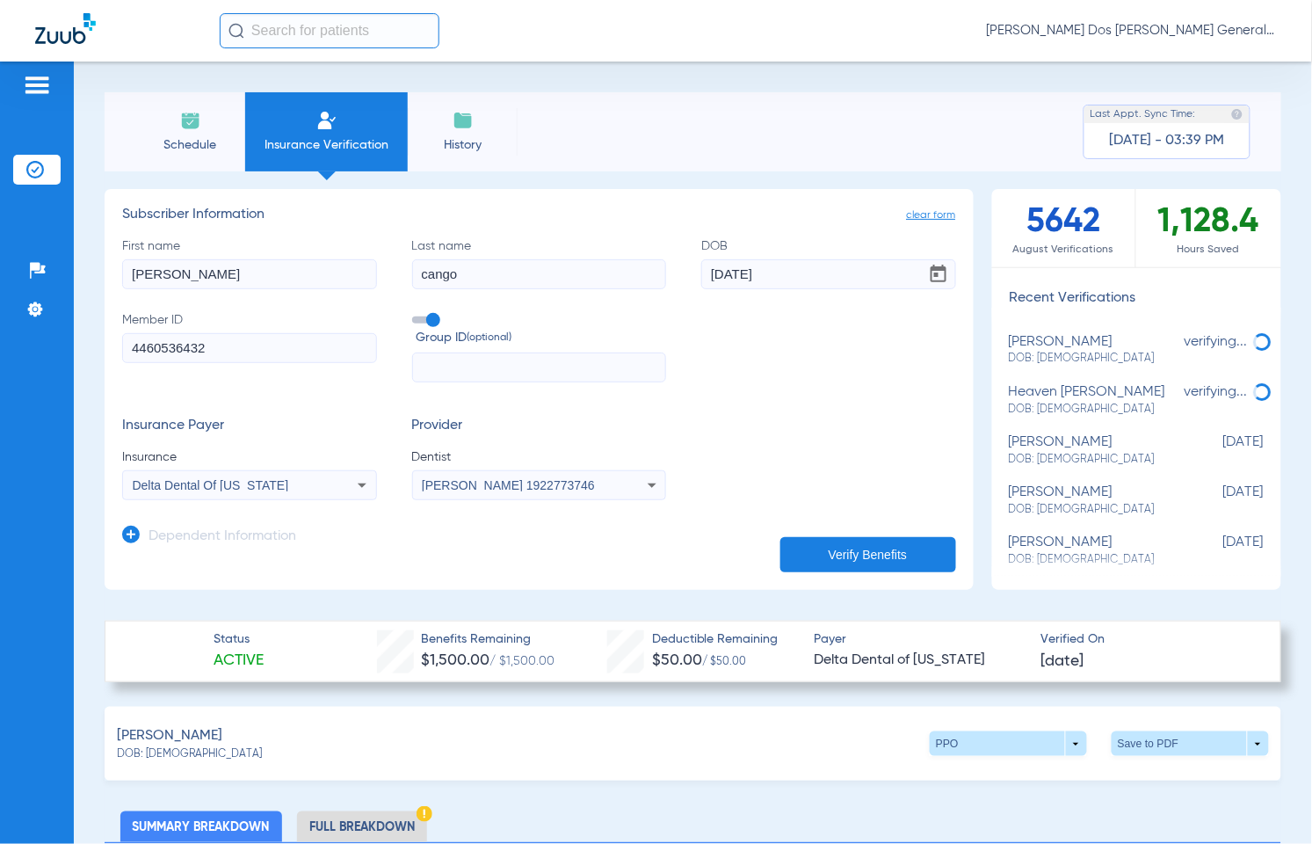
drag, startPoint x: 31, startPoint y: 371, endPoint x: -288, endPoint y: 397, distance: 320.1
click at [0, 397] on html "Anna Dos Santos - Bloomfield General | Abra Health Patients Insurance Verificat…" at bounding box center [656, 422] width 1312 height 844
paste input "123879304601"
type input "123879304601"
click at [0, 279] on html "Anna Dos Santos - Bloomfield General | Abra Health Patients Insurance Verificat…" at bounding box center [656, 422] width 1312 height 844
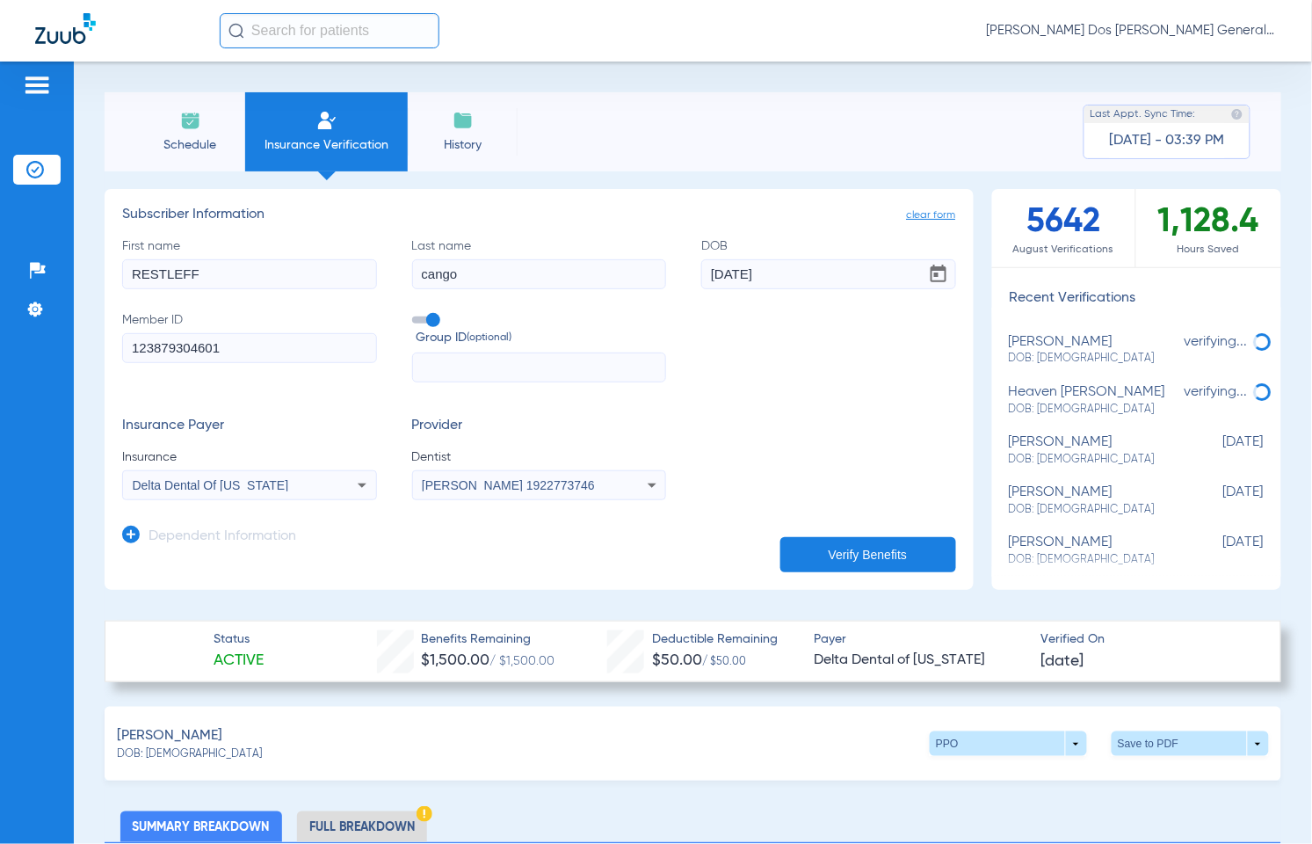
type input "RESTLEFF"
type input "ALEXIS"
type input "08/15/1992"
click at [275, 495] on div "Delta Dental Of [US_STATE]" at bounding box center [249, 485] width 253 height 21
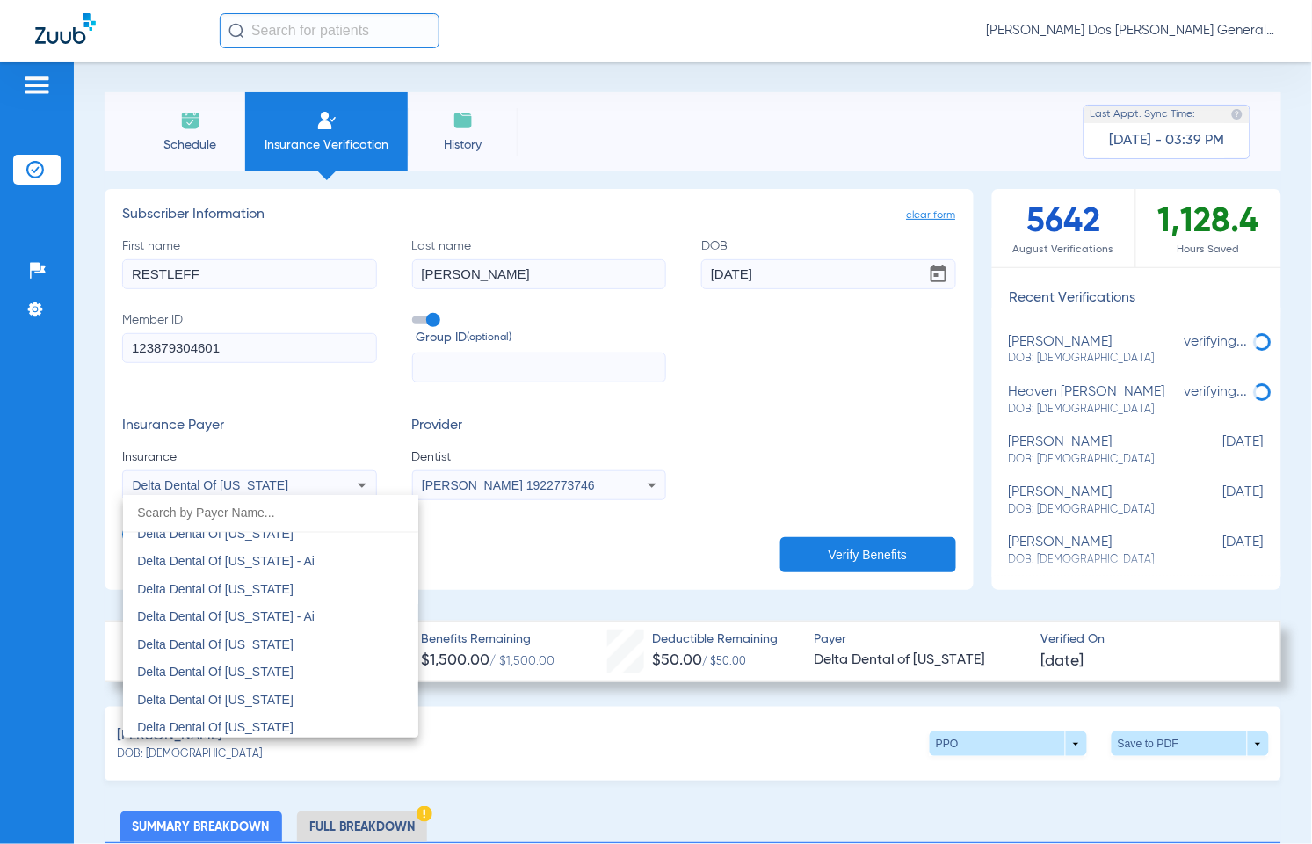
scroll to position [4356, 0]
click at [325, 643] on mat-option "Delta Dental Of [US_STATE]" at bounding box center [270, 648] width 295 height 28
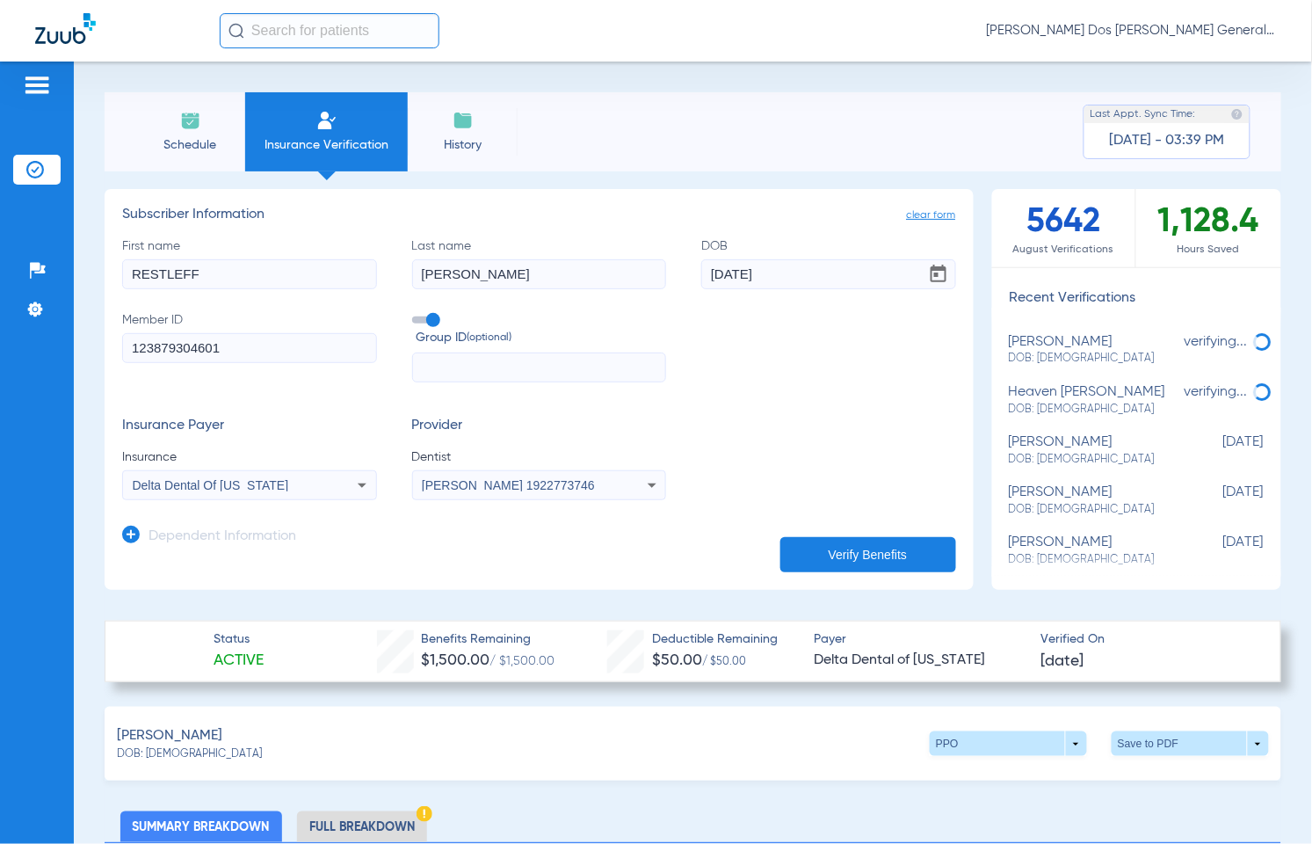
drag, startPoint x: 855, startPoint y: 551, endPoint x: 846, endPoint y: 550, distance: 8.8
click at [855, 554] on button "Verify Benefits" at bounding box center [868, 554] width 176 height 35
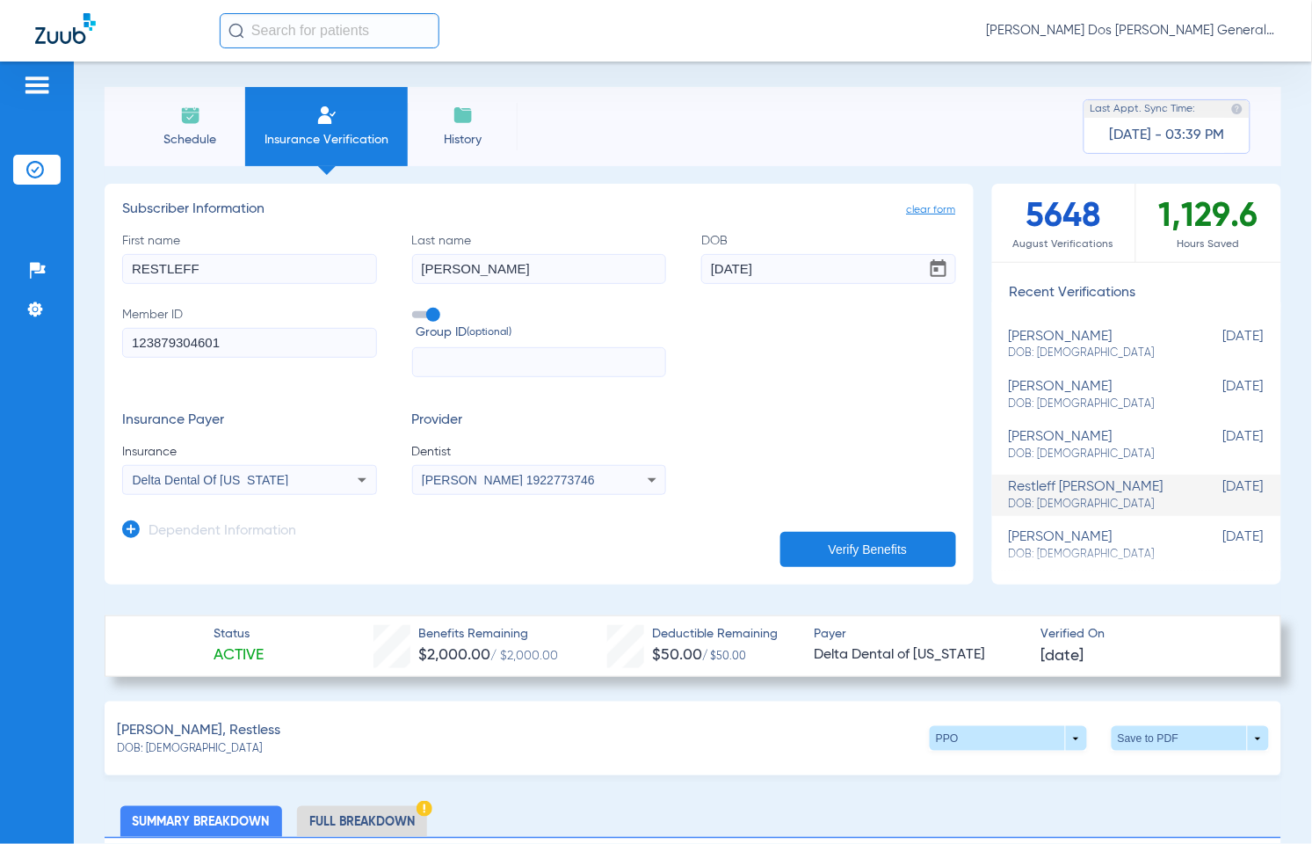
scroll to position [0, 0]
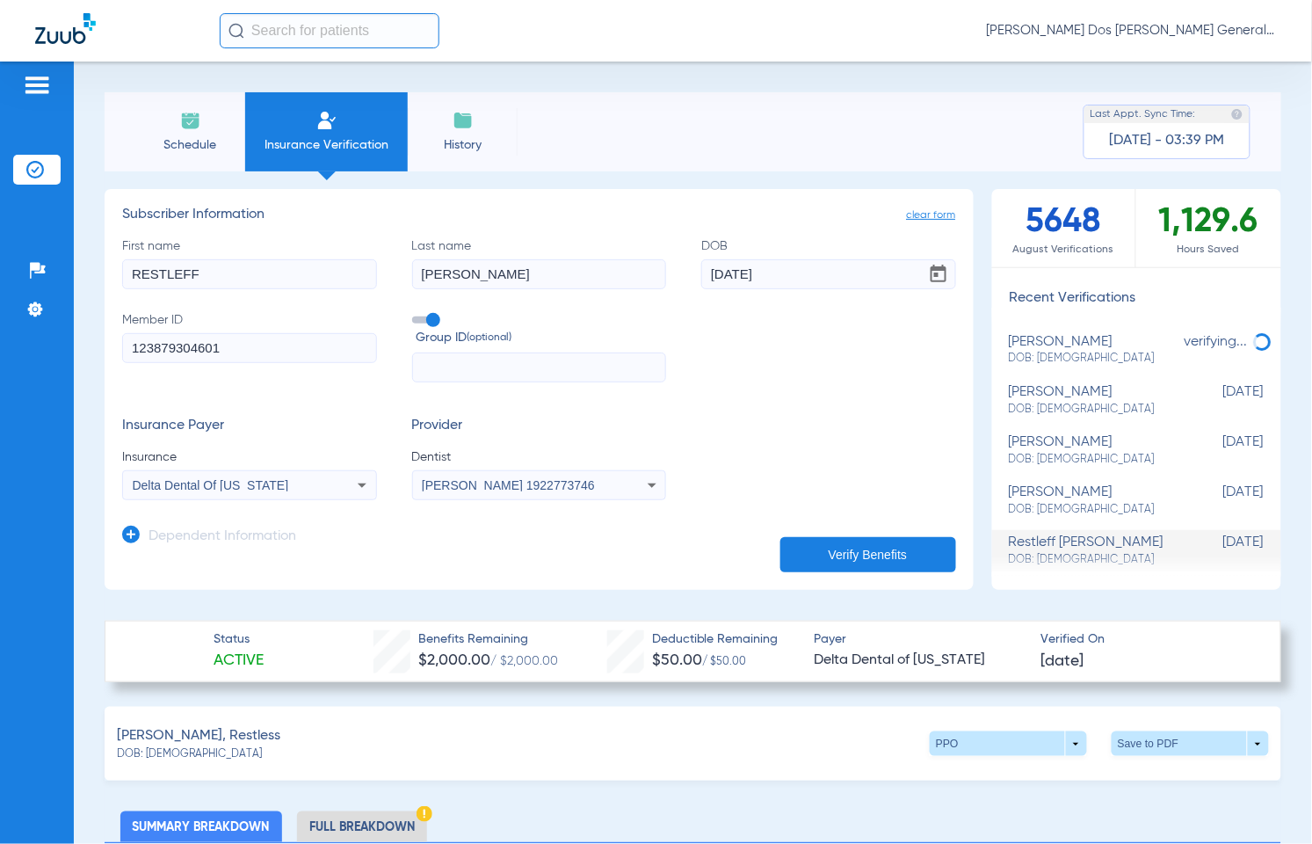
click at [576, 138] on div "Schedule Insurance Verification History Last Appt. Sync Time: Today - 03:39 PM" at bounding box center [693, 131] width 1177 height 79
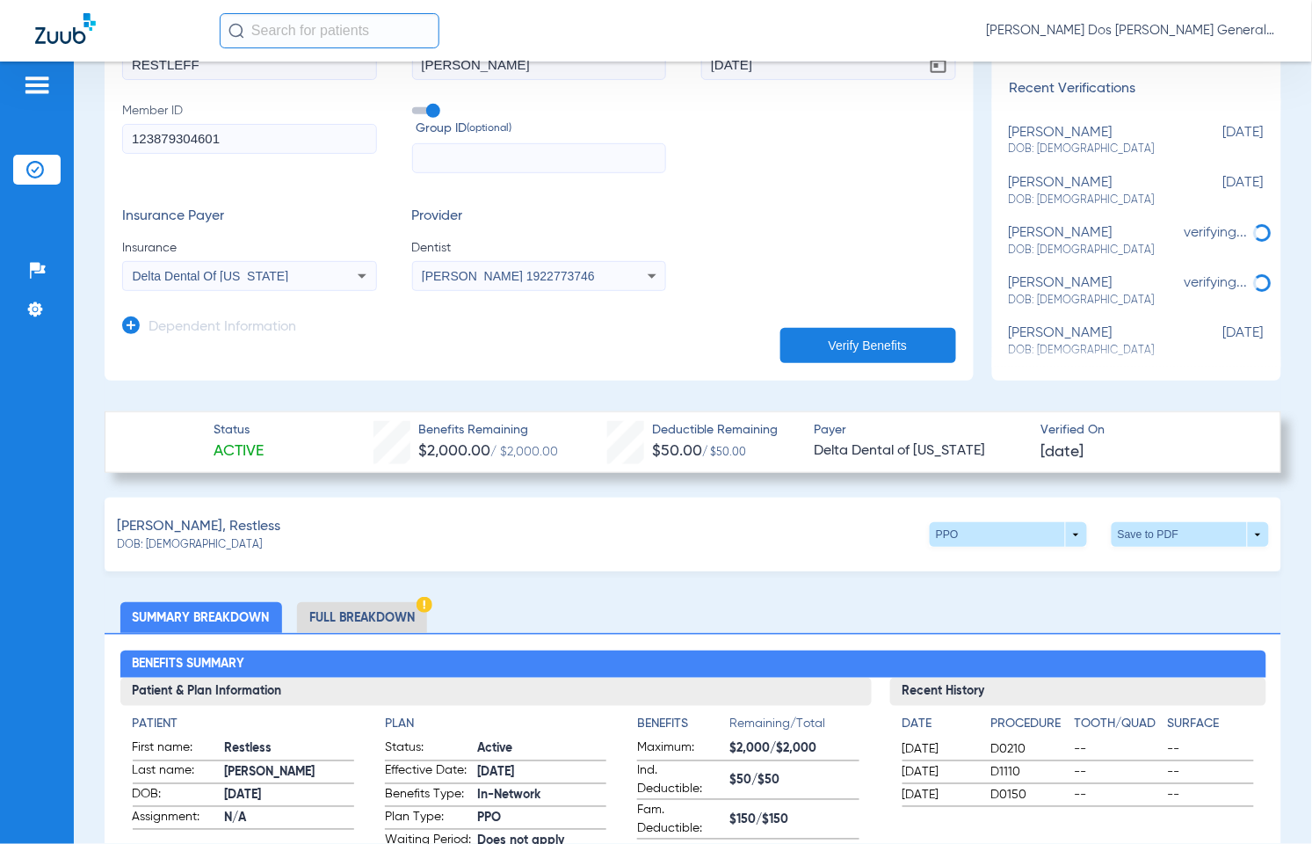
scroll to position [220, 0]
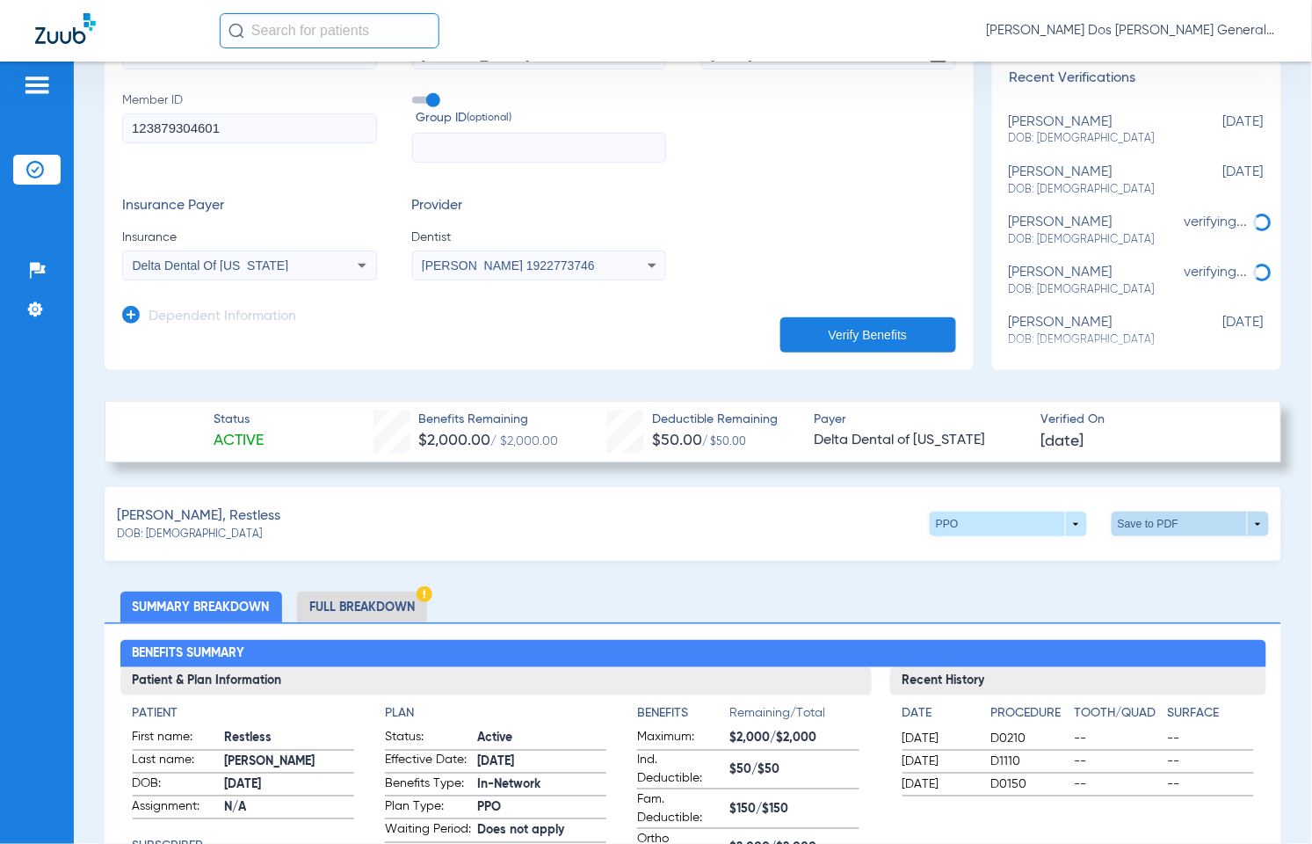
click at [1185, 526] on span at bounding box center [1191, 524] width 42 height 42
click at [1048, 554] on span "Save to PDF" at bounding box center [1042, 557] width 69 height 12
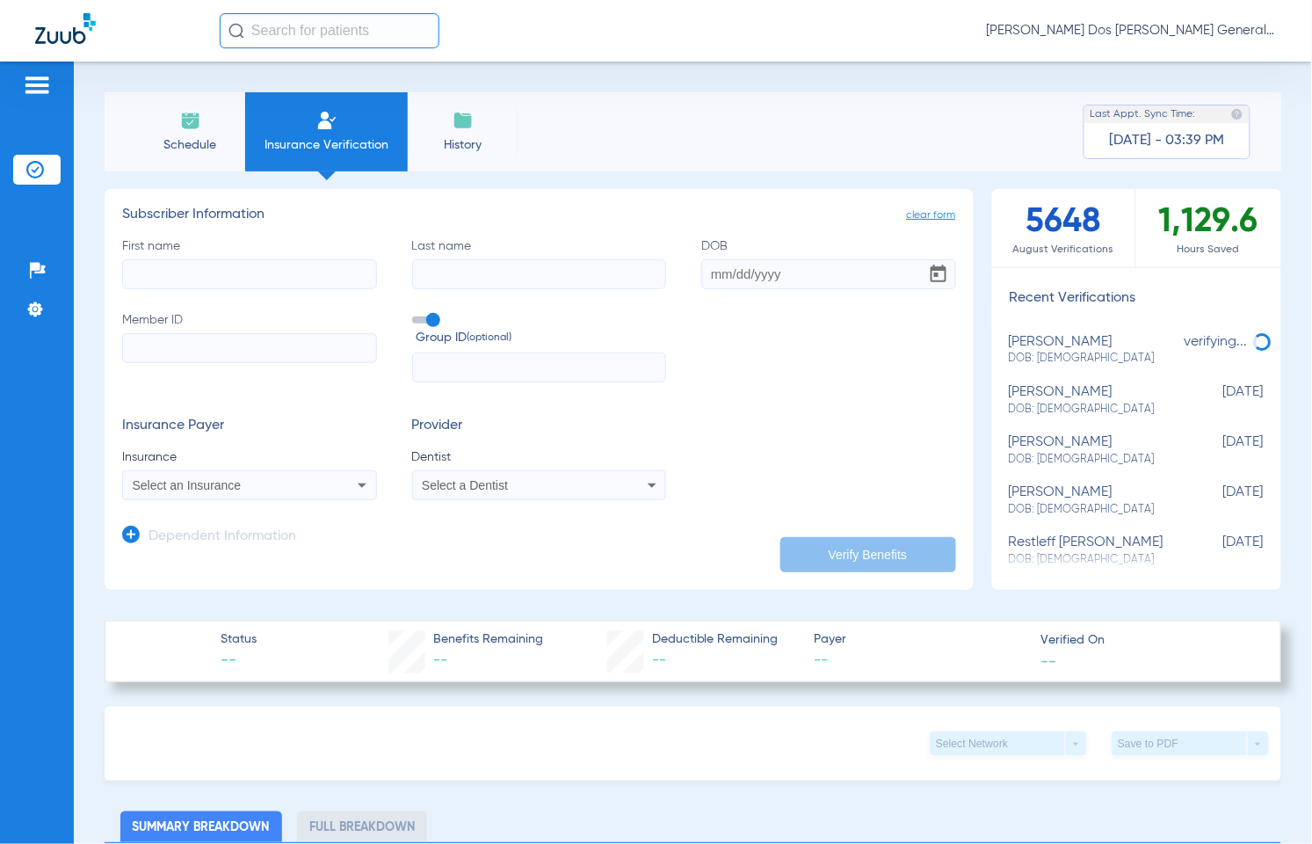
click at [178, 273] on input "First name" at bounding box center [249, 274] width 255 height 30
click at [139, 339] on input "Member ID" at bounding box center [249, 348] width 255 height 30
paste input "U90163463"
type input "U90163463"
click at [165, 270] on input "First name Required" at bounding box center [249, 274] width 255 height 30
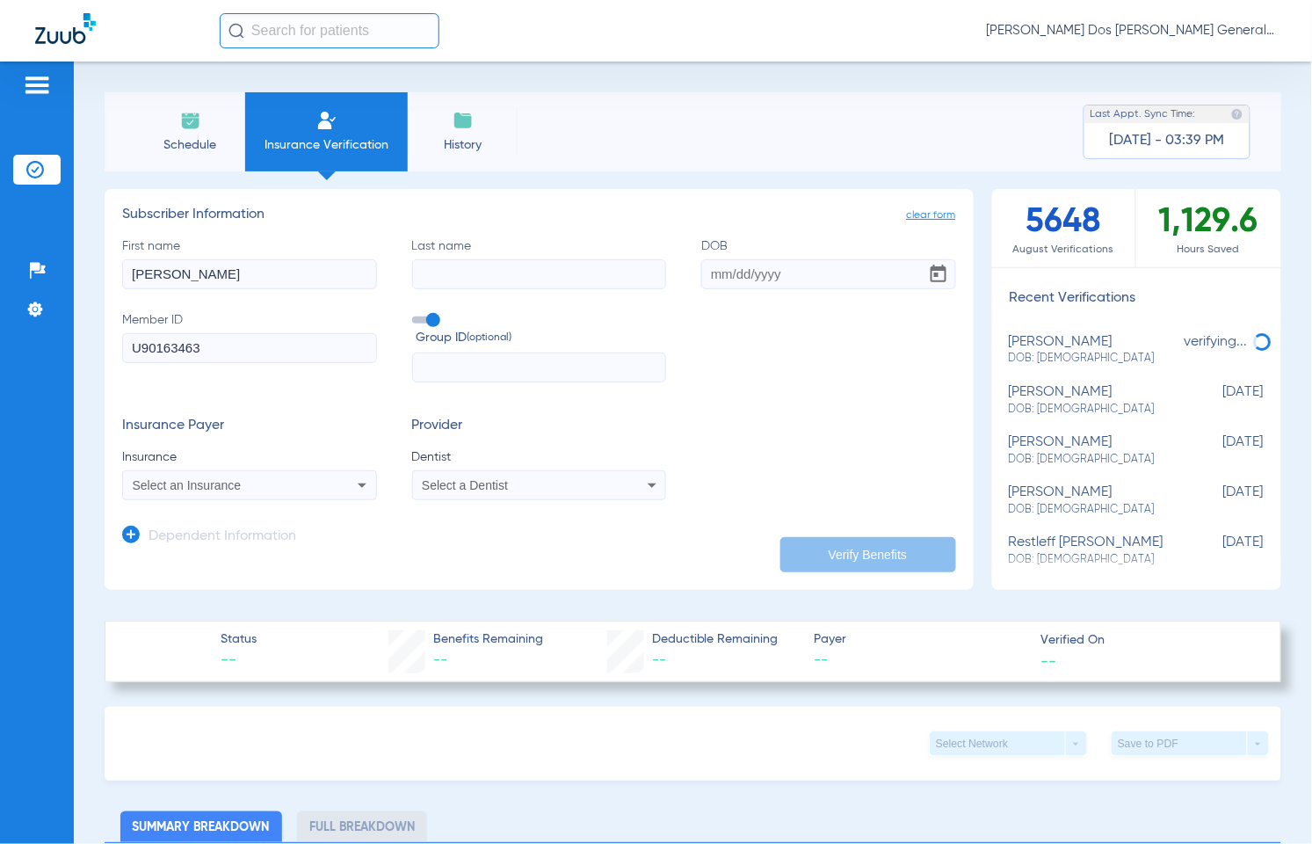
type input "[PERSON_NAME]"
type input "[DATE]"
click at [180, 485] on span "Select an Insurance" at bounding box center [187, 485] width 109 height 14
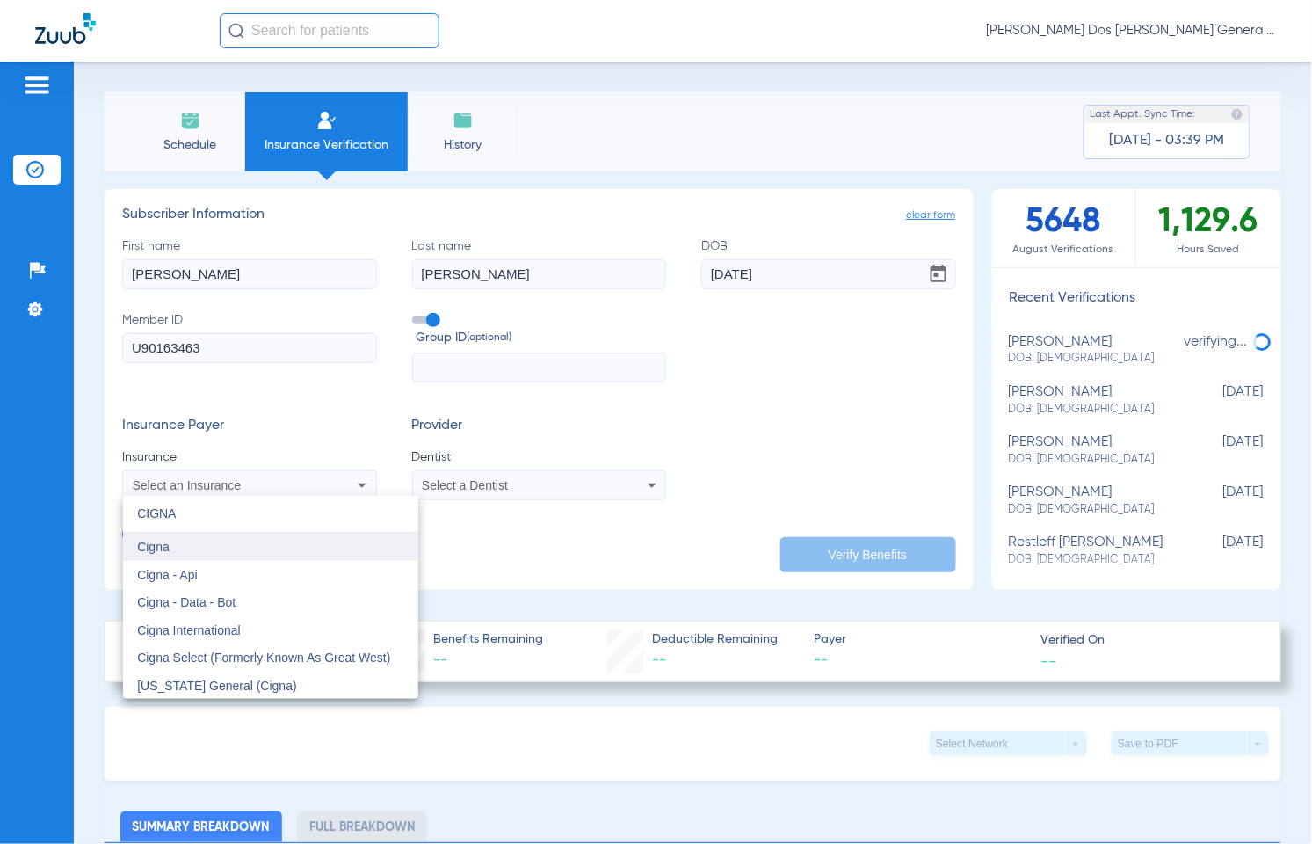
type input "CIGNA"
click at [183, 539] on mat-option "Cigna" at bounding box center [270, 547] width 295 height 28
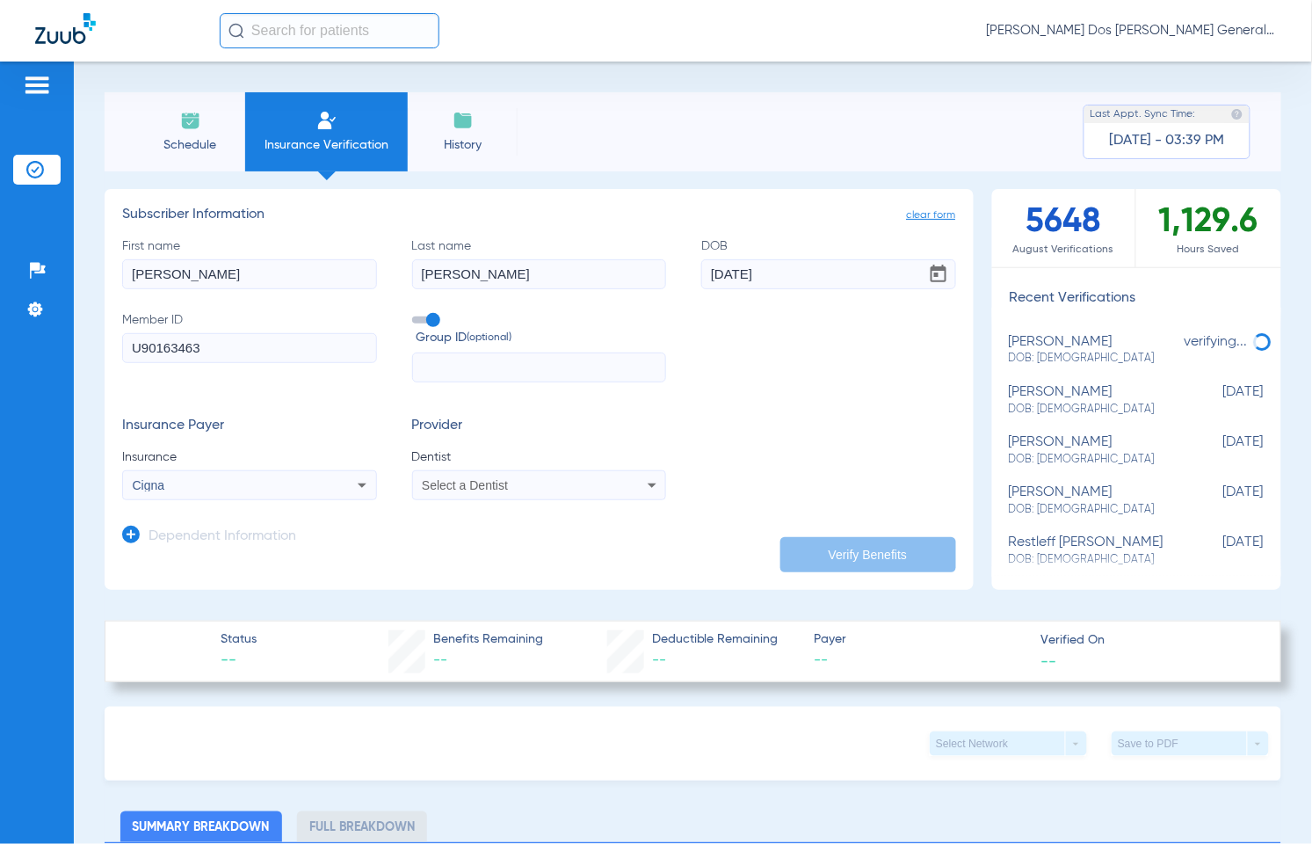
click at [454, 486] on span "Select a Dentist" at bounding box center [465, 485] width 86 height 14
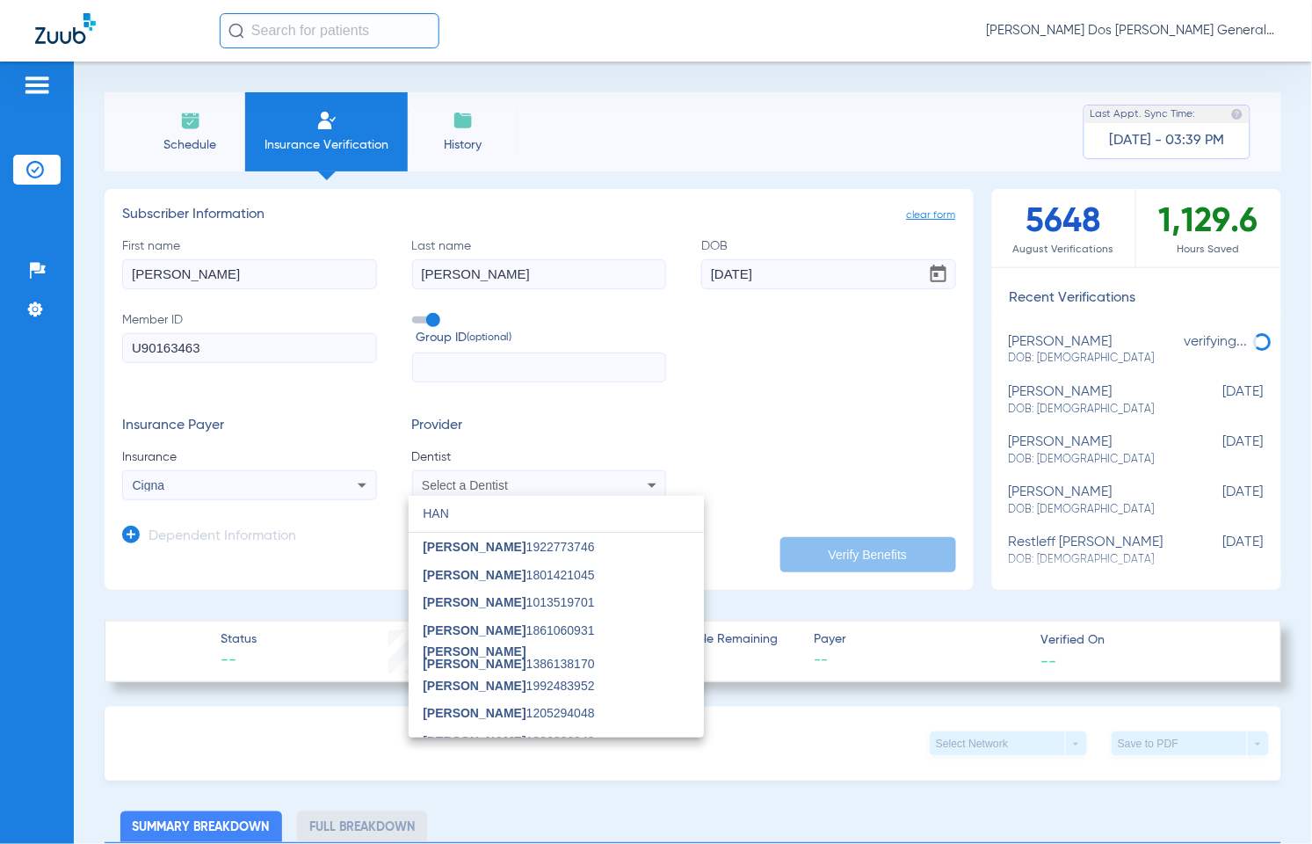
type input "HAN"
click at [565, 547] on mat-option "[PERSON_NAME] 1922773746" at bounding box center [556, 547] width 295 height 28
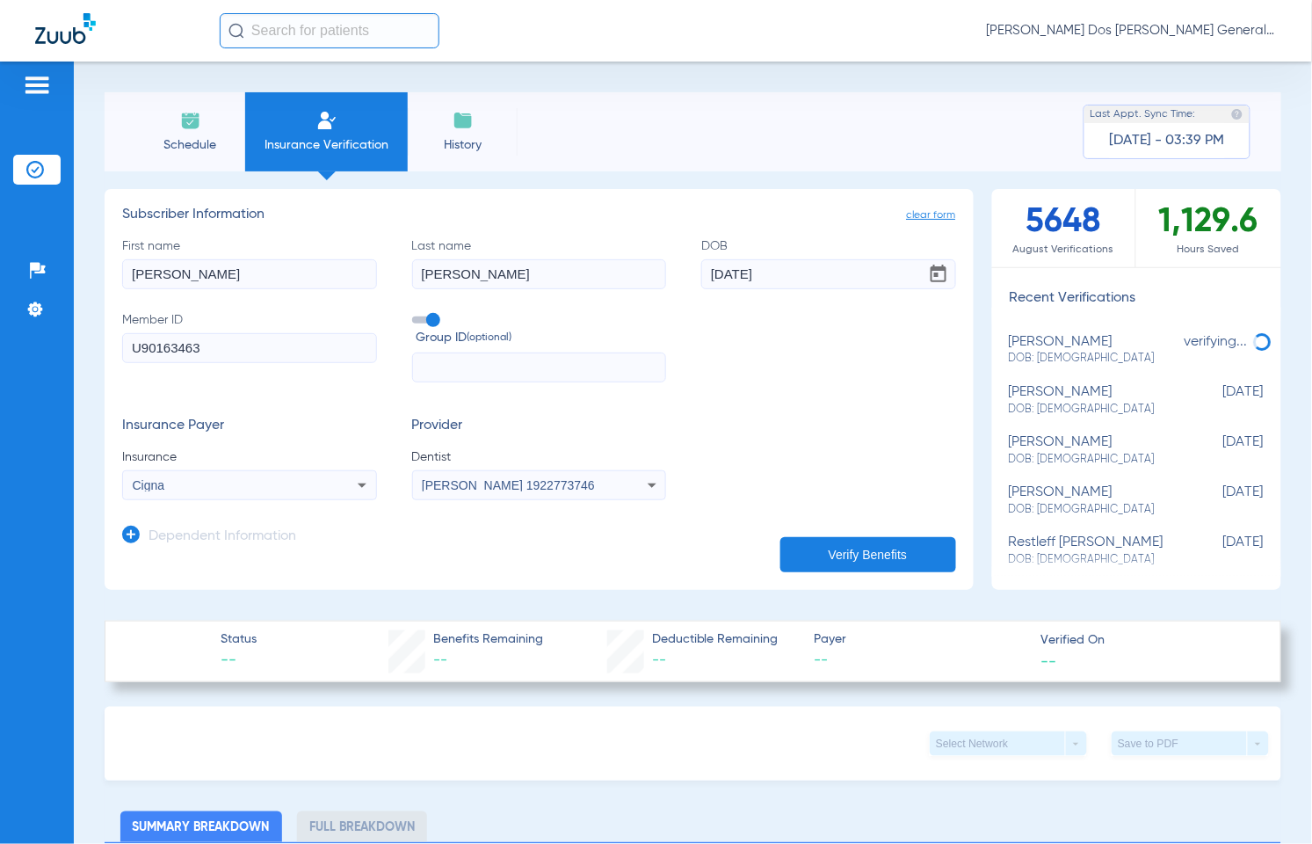
click at [870, 560] on button "Verify Benefits" at bounding box center [868, 554] width 176 height 35
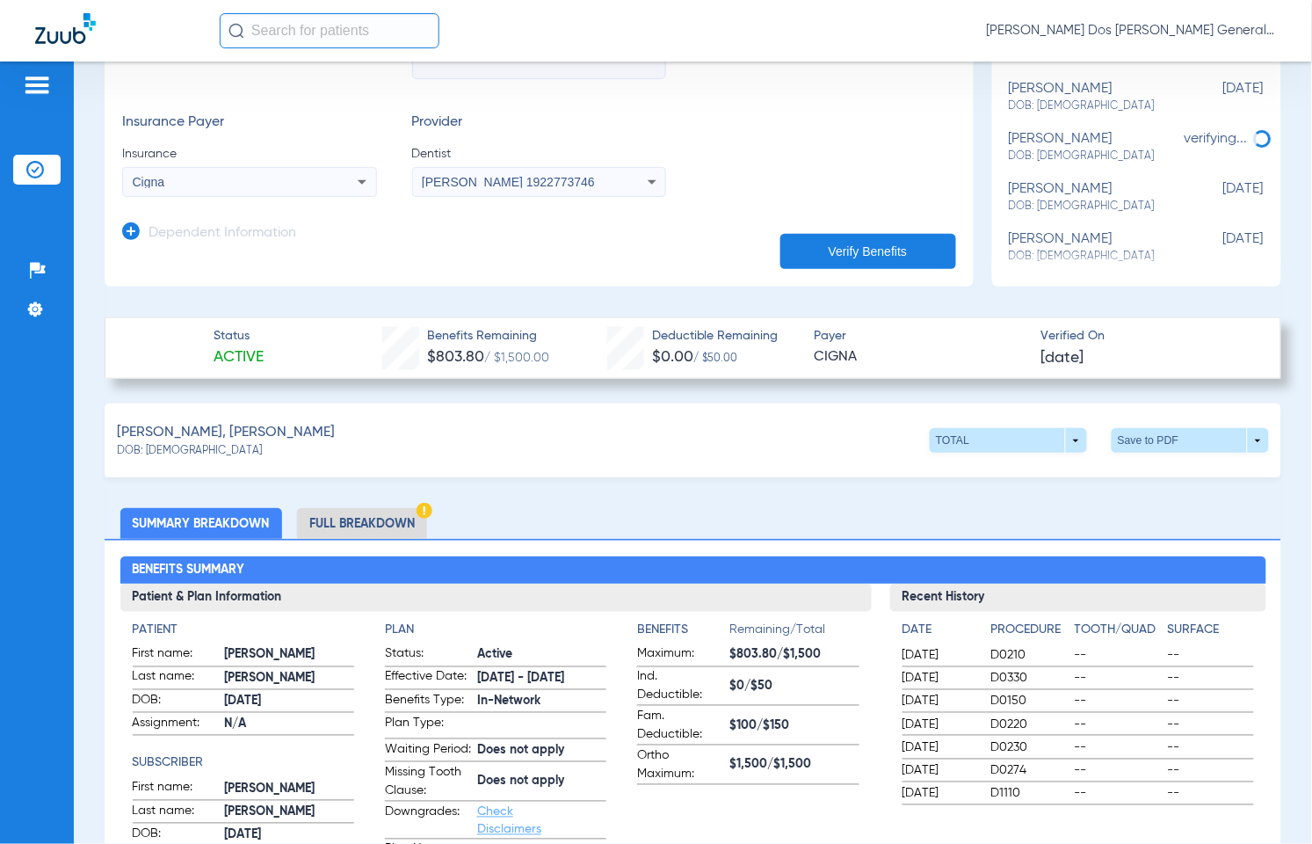
scroll to position [330, 0]
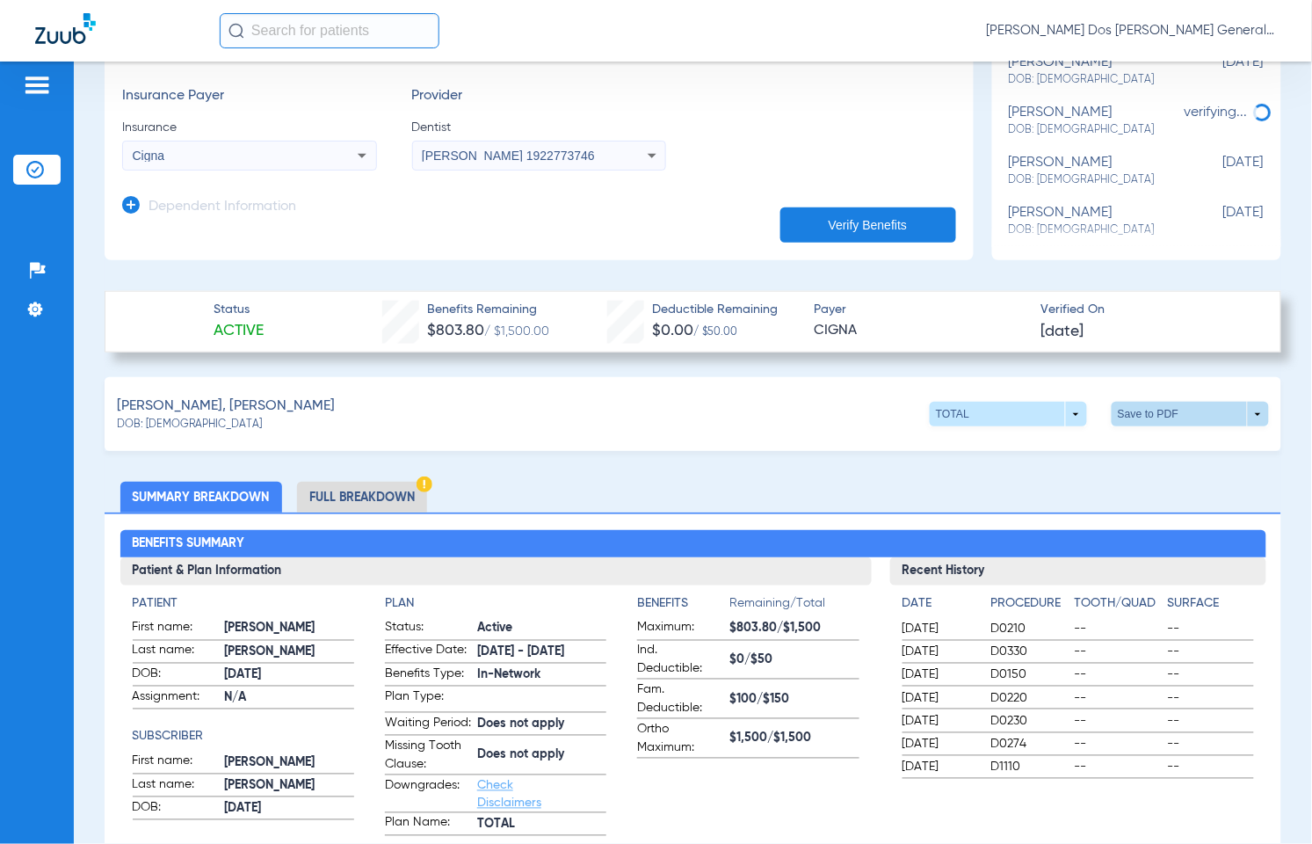
click at [1151, 417] on span at bounding box center [1190, 414] width 157 height 25
click at [1038, 446] on span "Save to PDF" at bounding box center [1042, 447] width 69 height 12
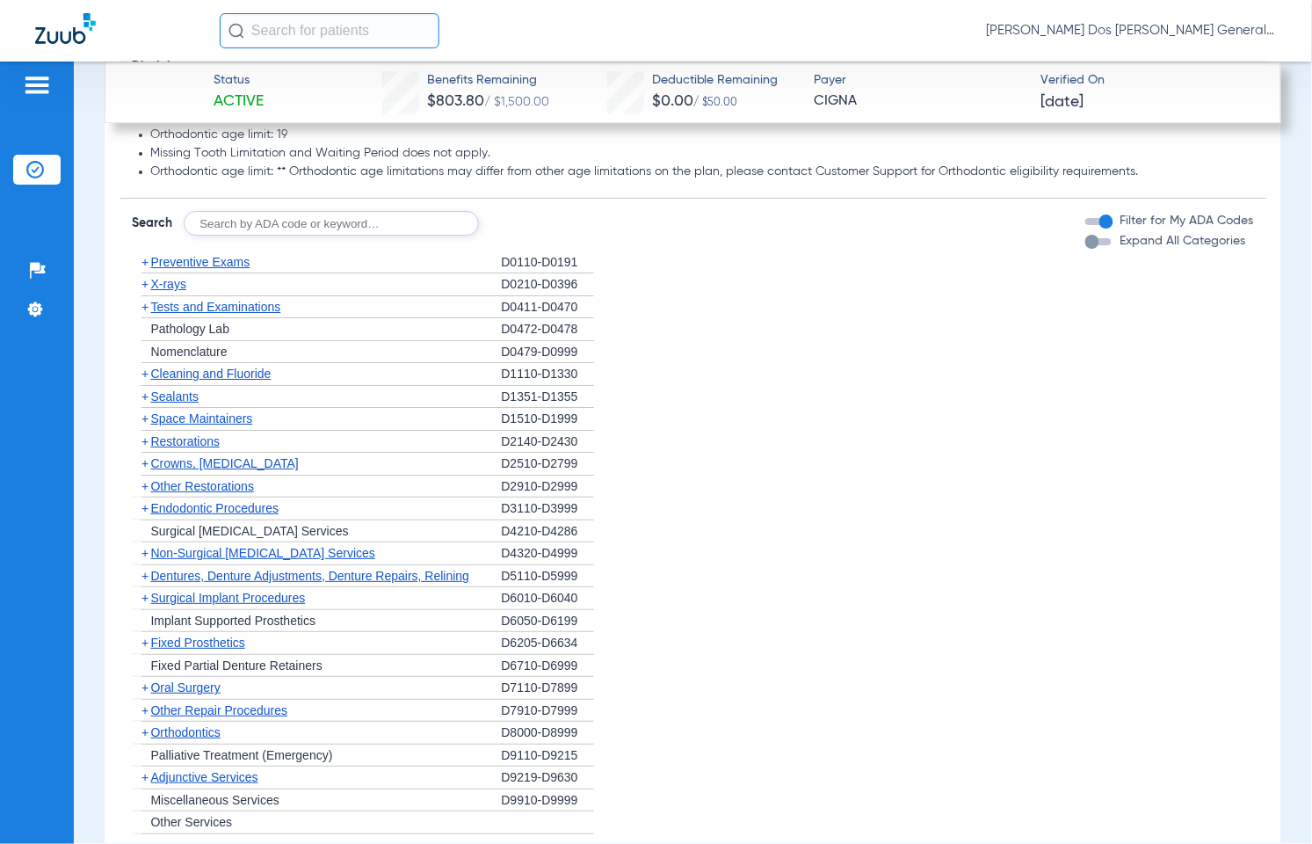
click at [701, 543] on li "+ Surgical [MEDICAL_DATA] Services D4210-D4286" at bounding box center [693, 531] width 1121 height 23
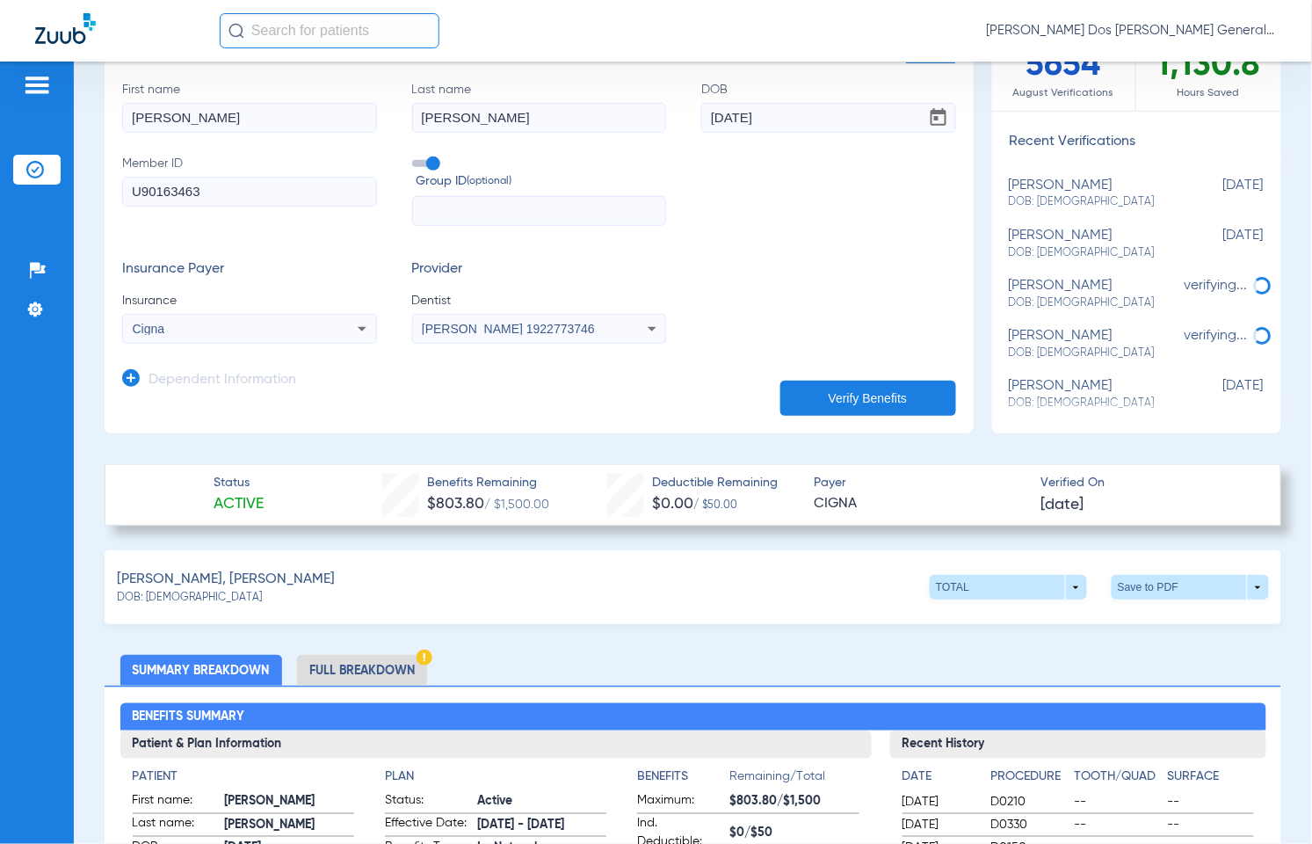
scroll to position [0, 0]
